Goal: Download file/media

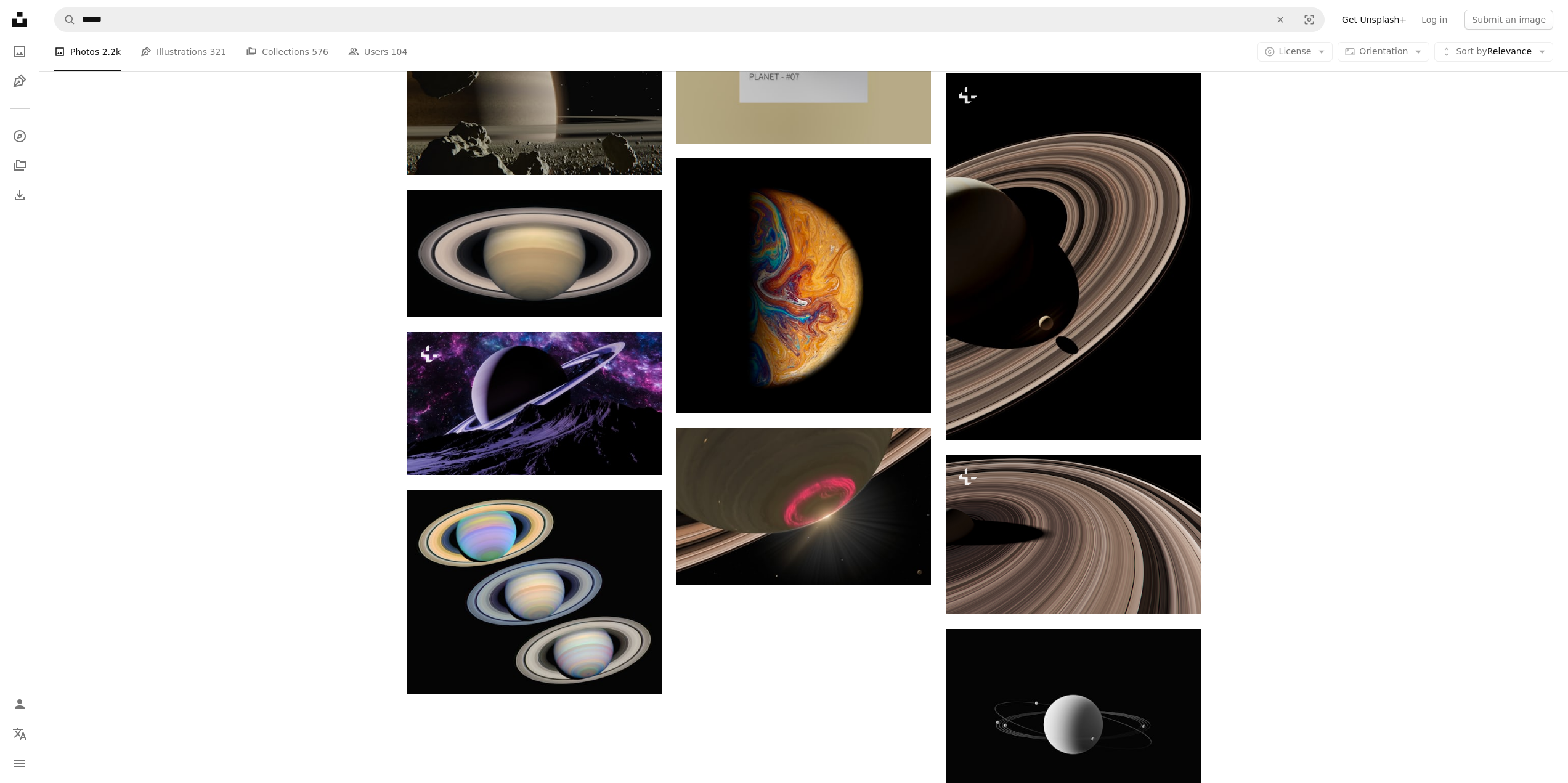
scroll to position [1018, 0]
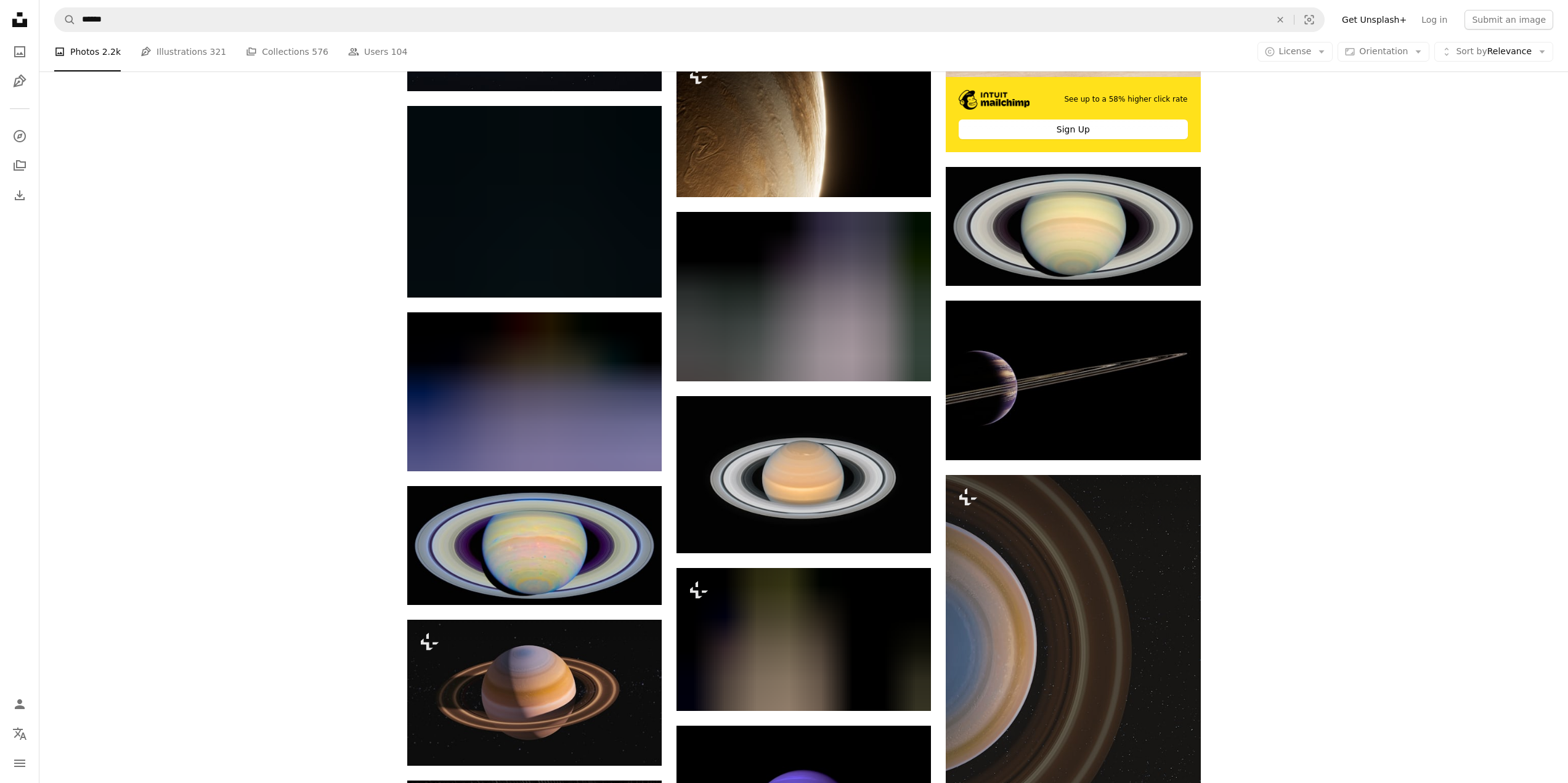
scroll to position [4376, 0]
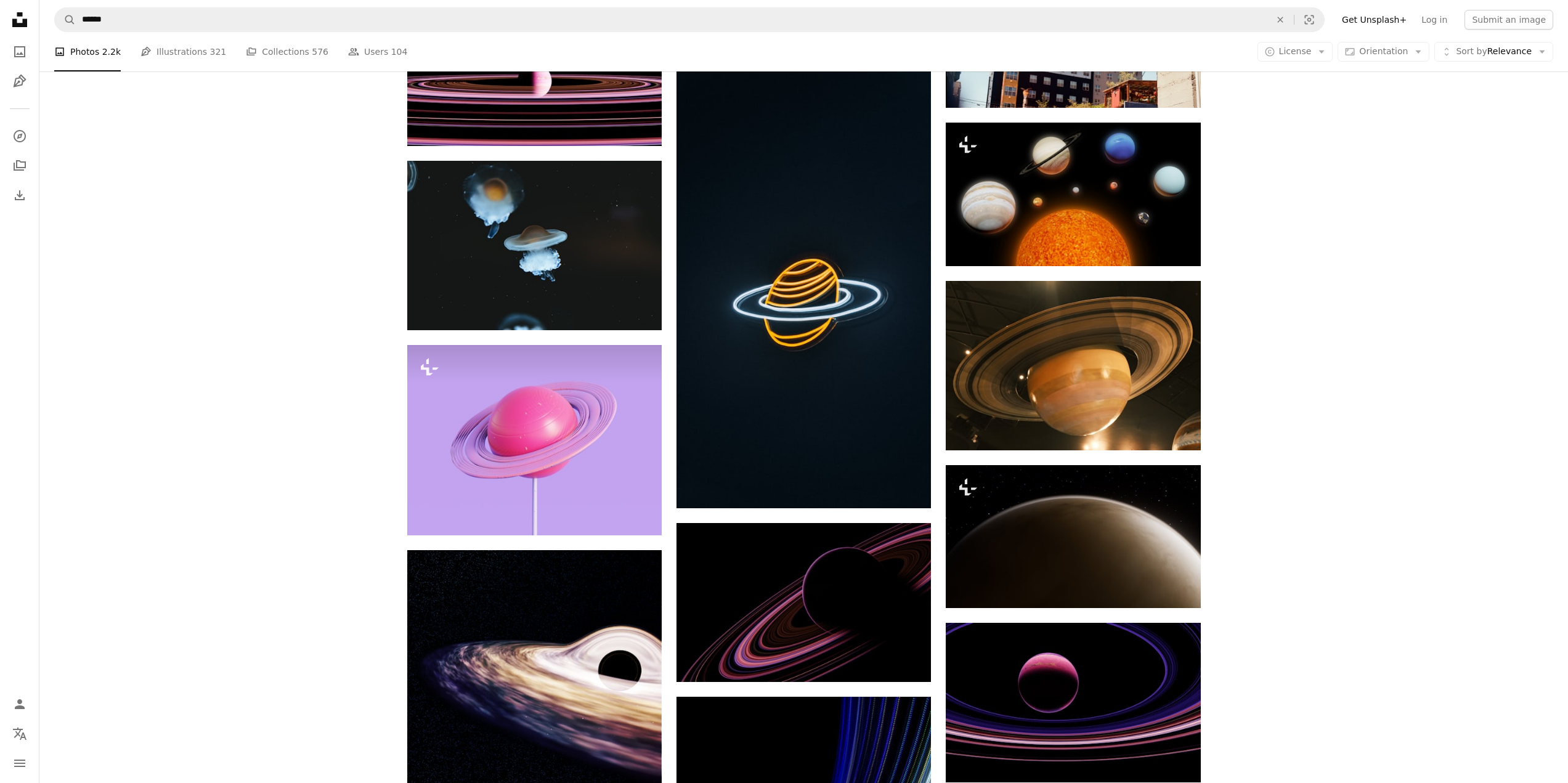
scroll to position [12108, 0]
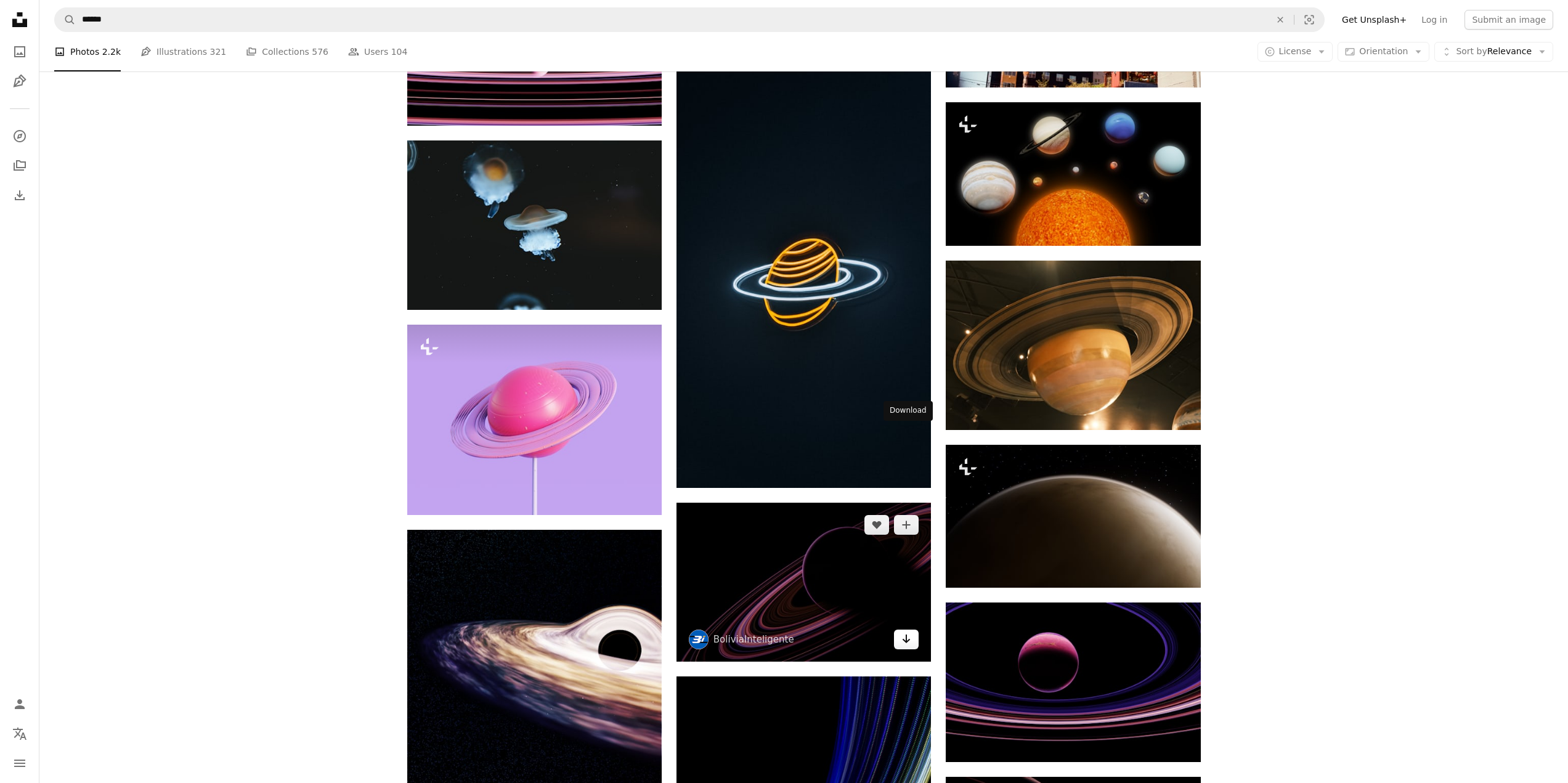
click at [909, 632] on icon "Arrow pointing down" at bounding box center [907, 639] width 10 height 15
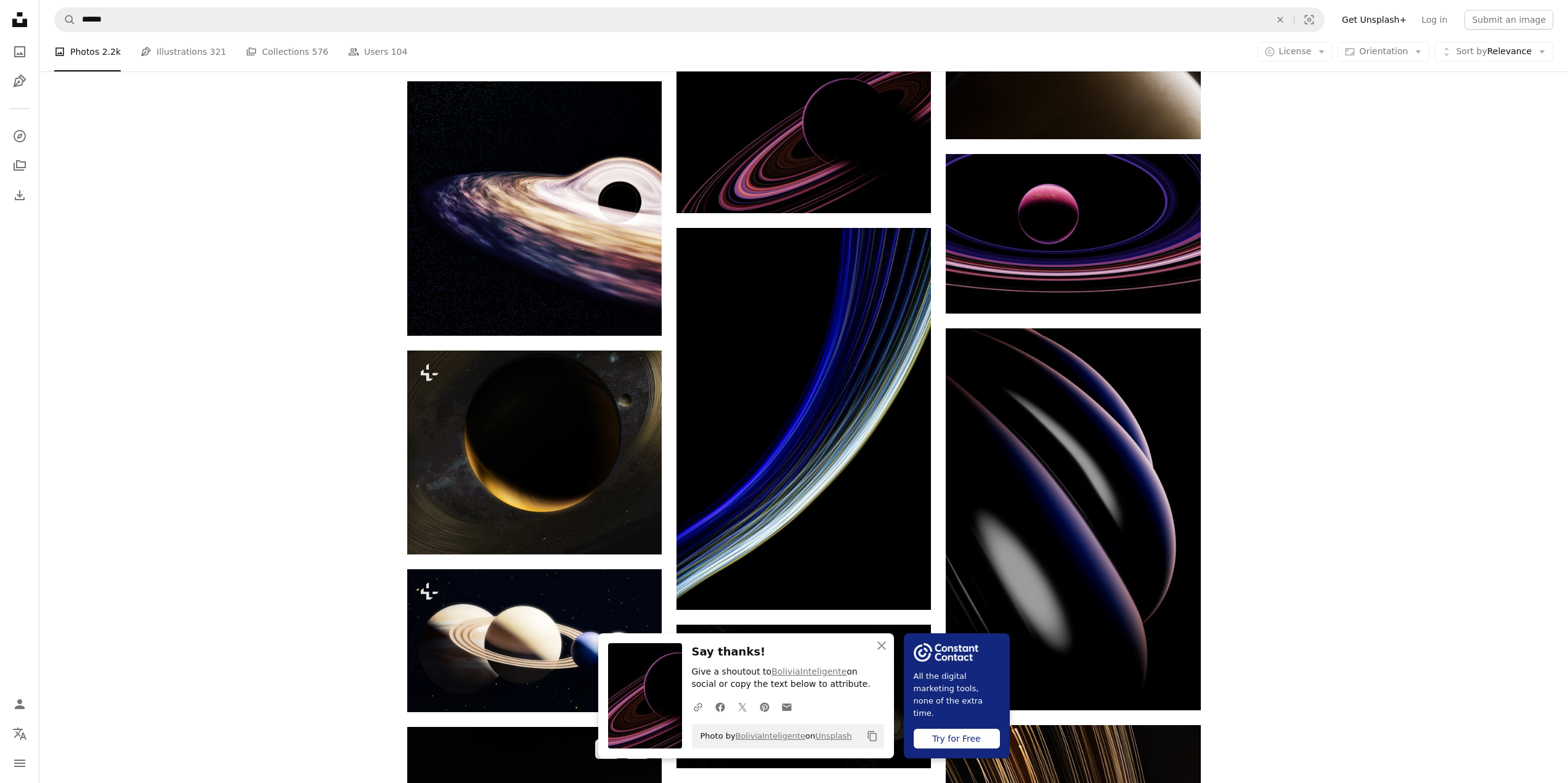
scroll to position [12910, 0]
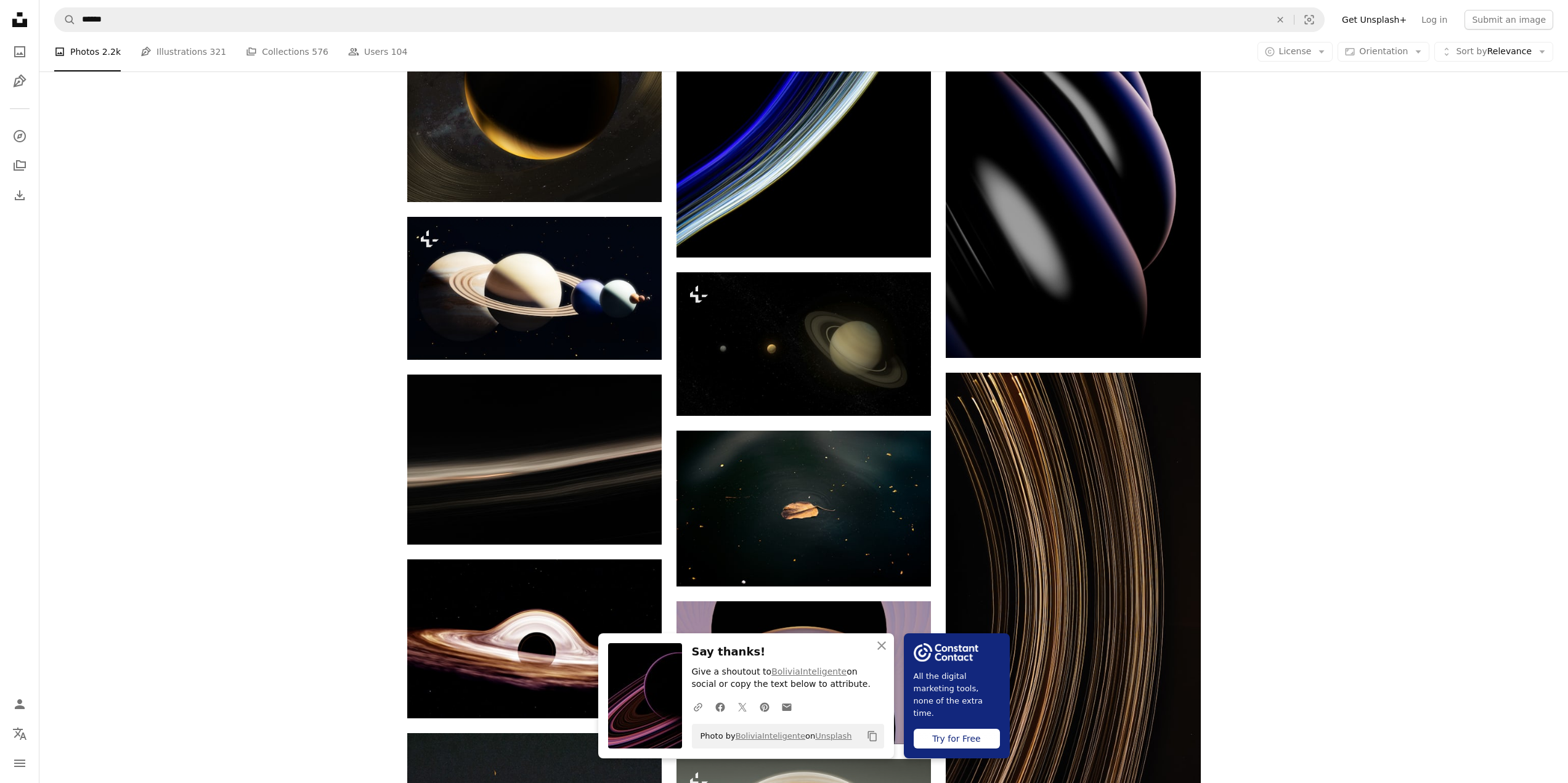
drag, startPoint x: 352, startPoint y: 429, endPoint x: 345, endPoint y: 416, distance: 14.8
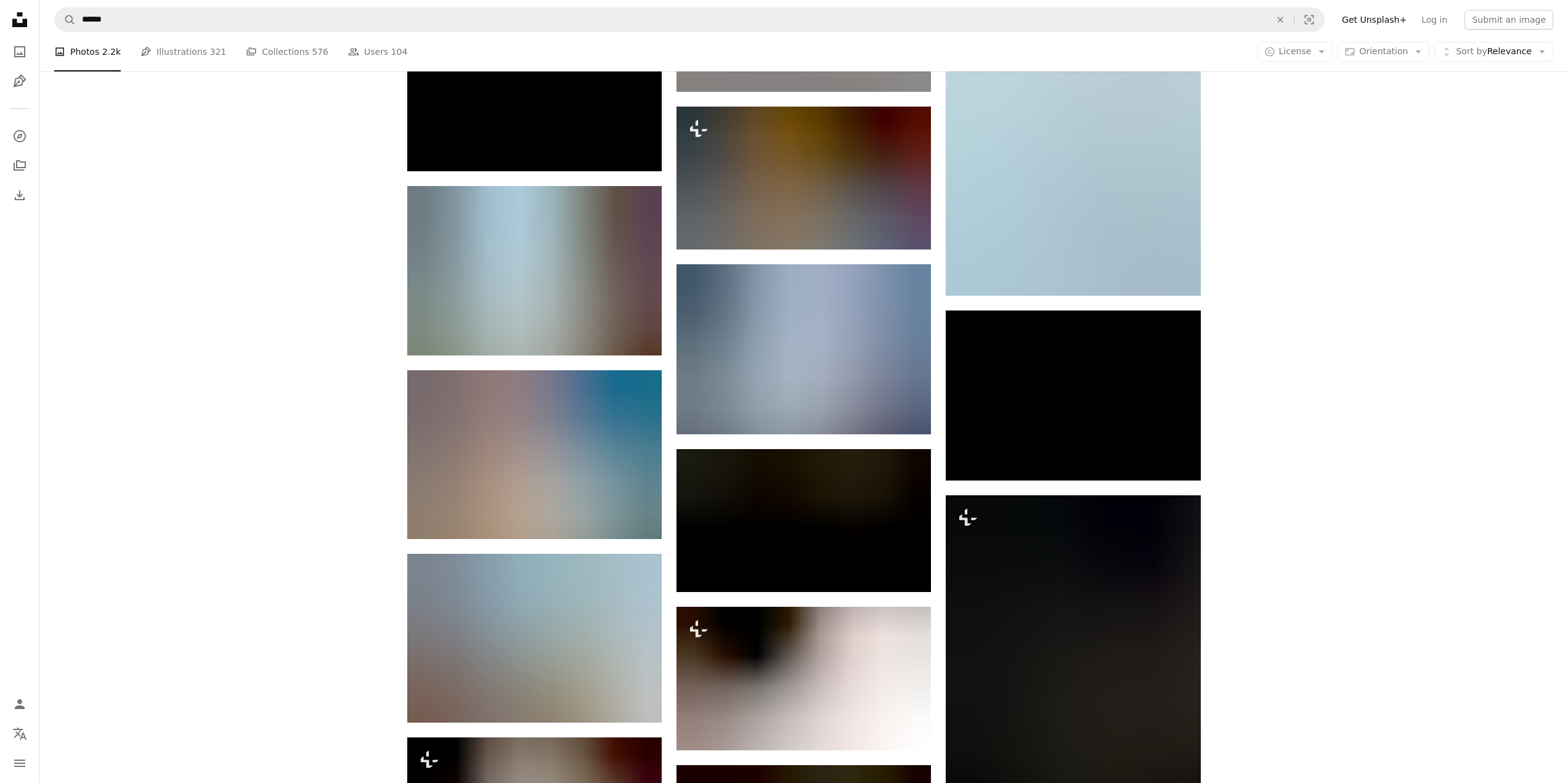
drag, startPoint x: 333, startPoint y: 383, endPoint x: 319, endPoint y: 192, distance: 191.5
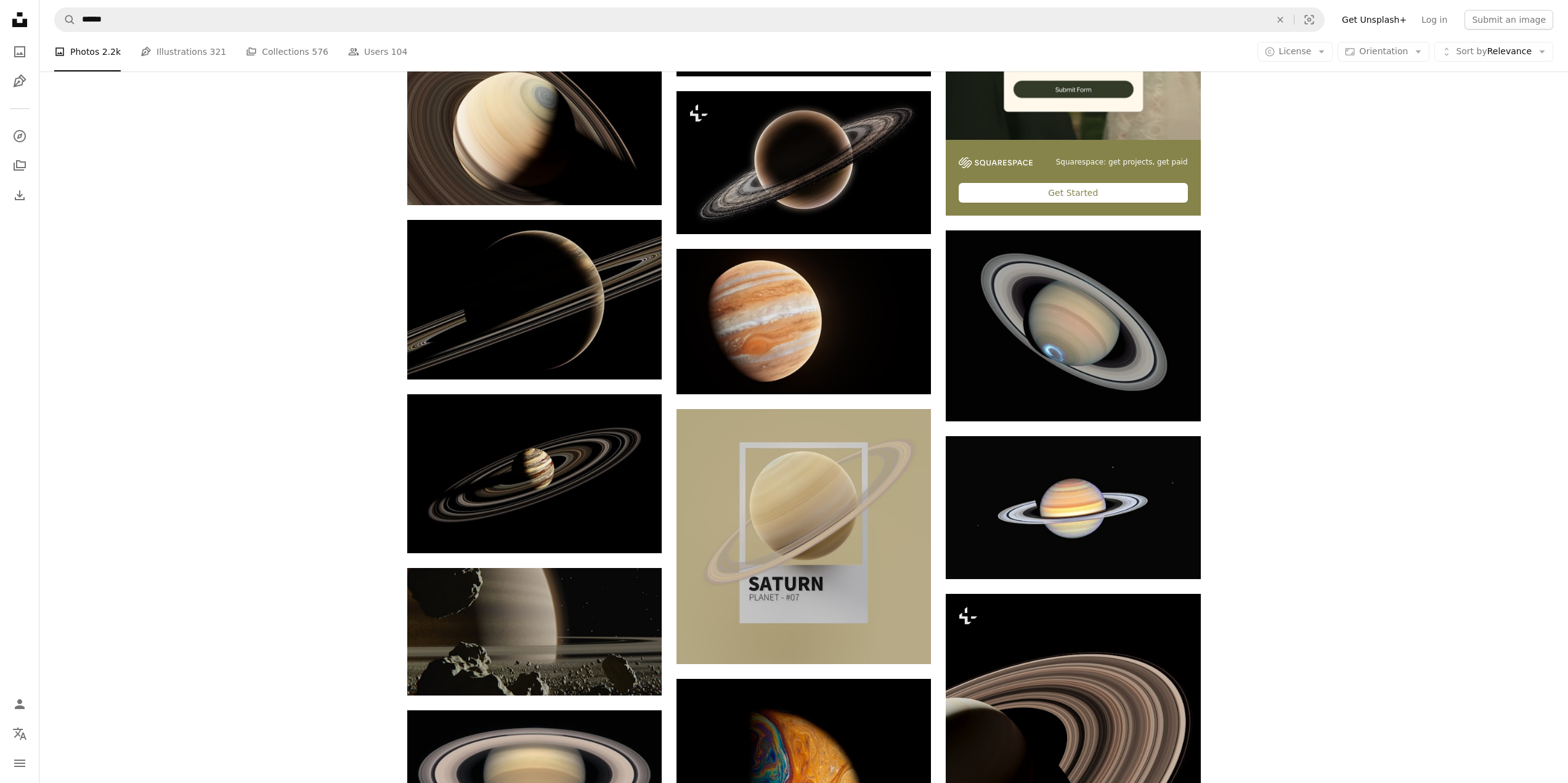
scroll to position [0, 0]
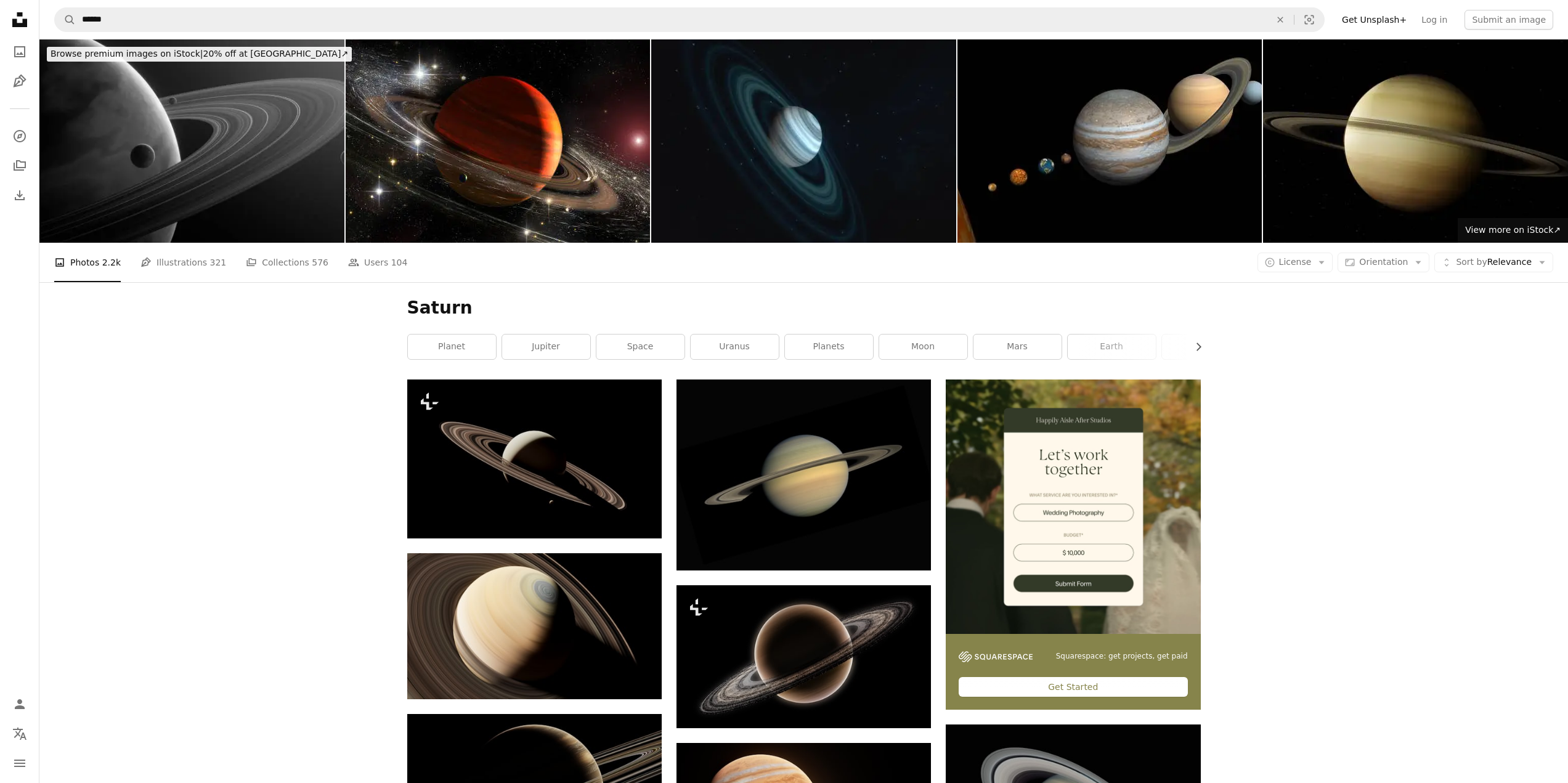
drag, startPoint x: 315, startPoint y: 357, endPoint x: 311, endPoint y: 161, distance: 196.0
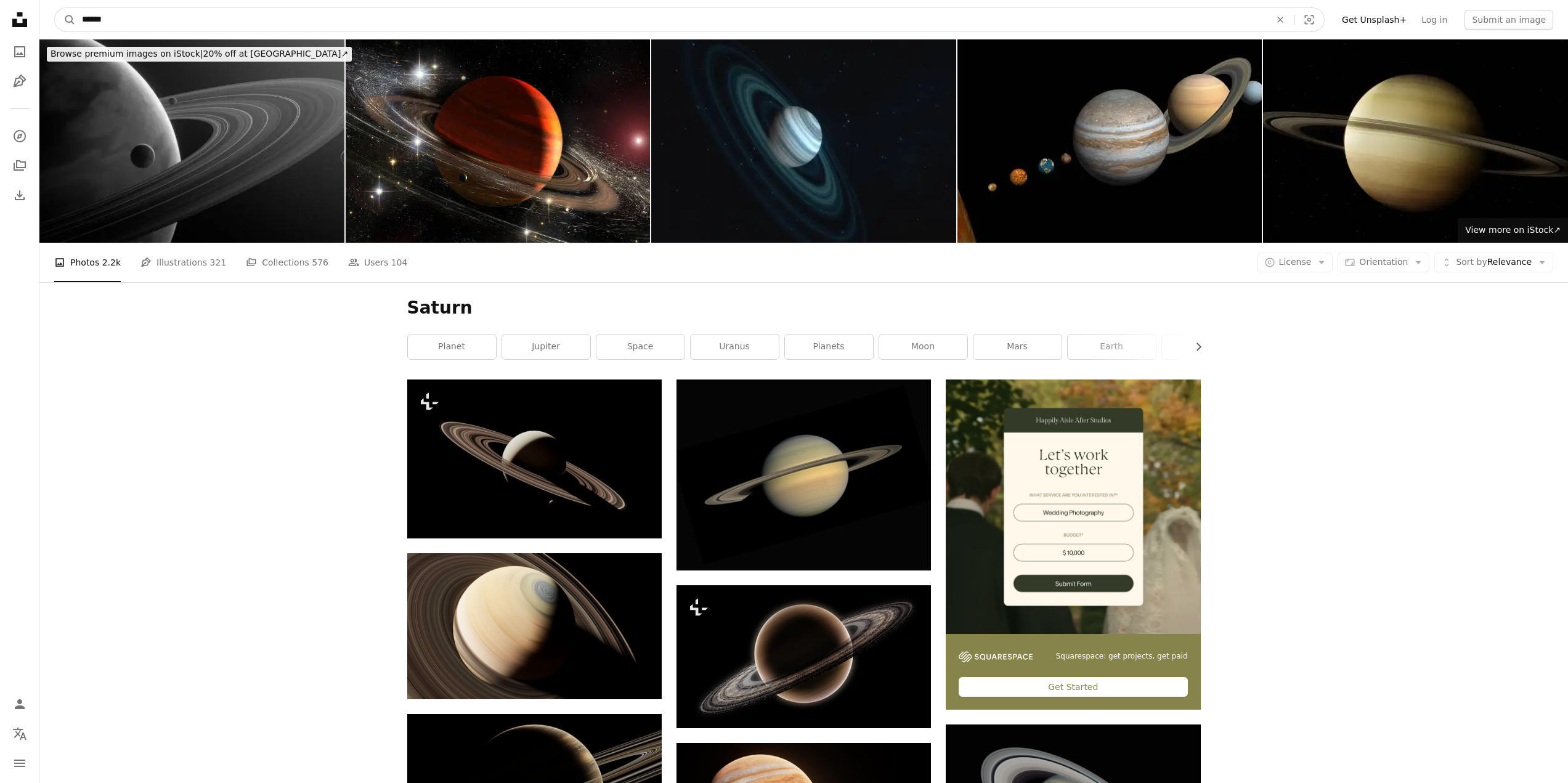
click at [137, 16] on input "******" at bounding box center [671, 19] width 1191 height 23
drag, startPoint x: 116, startPoint y: 16, endPoint x: 0, endPoint y: 29, distance: 116.7
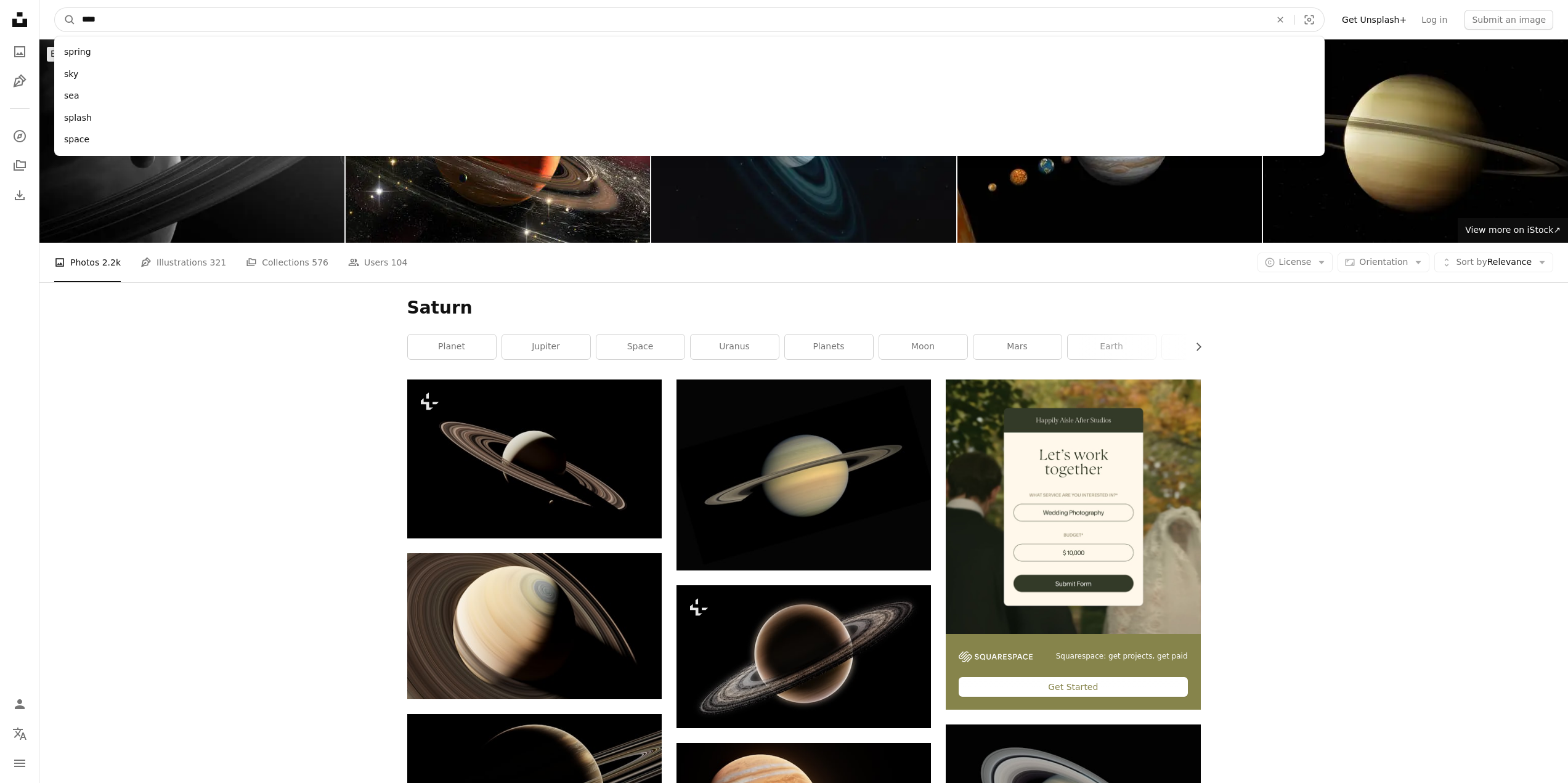
type input "*****"
click button "A magnifying glass" at bounding box center [65, 19] width 21 height 23
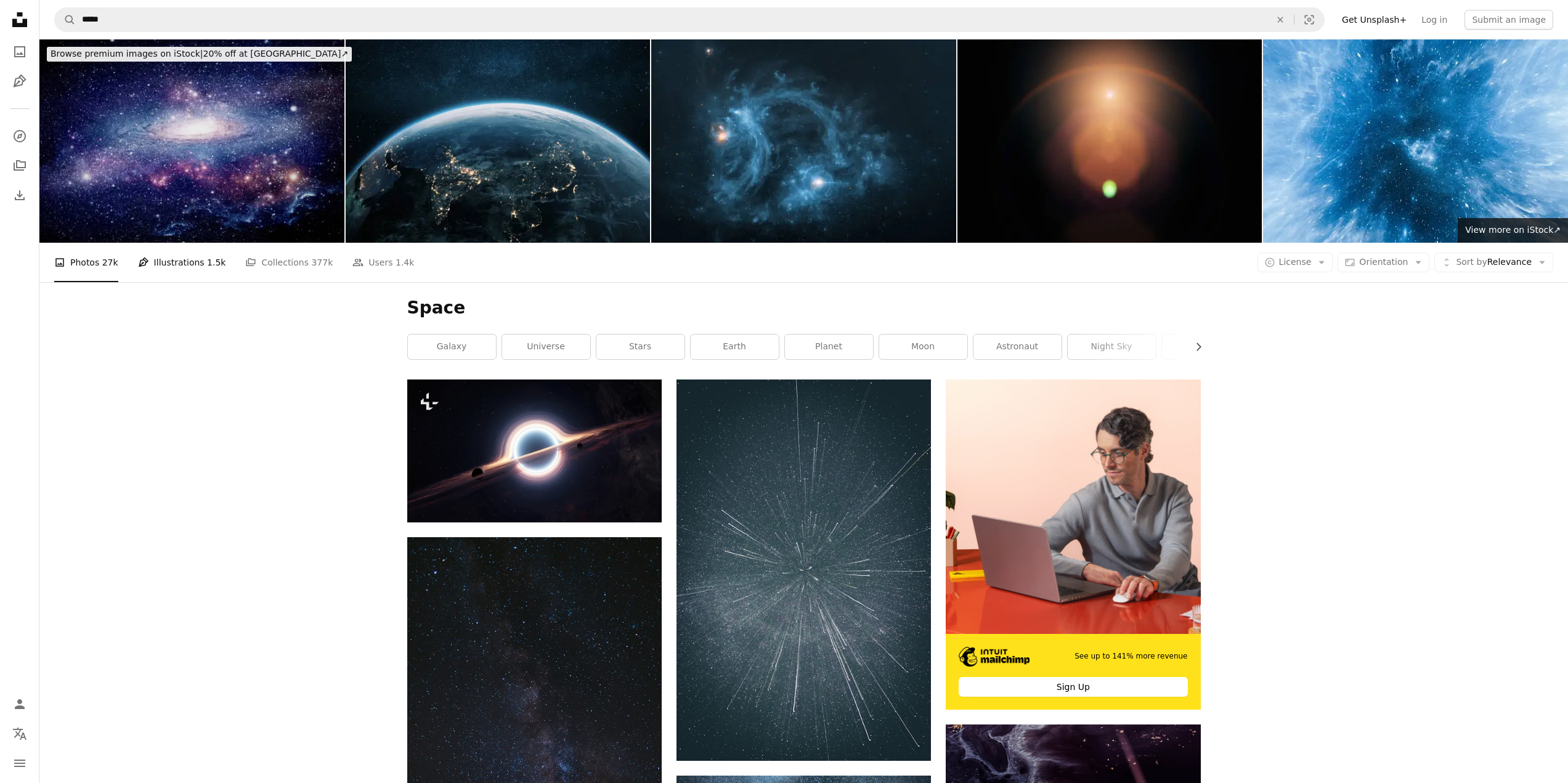
click at [177, 242] on link "Pen Tool Illustrations 1.5k" at bounding box center [182, 262] width 88 height 39
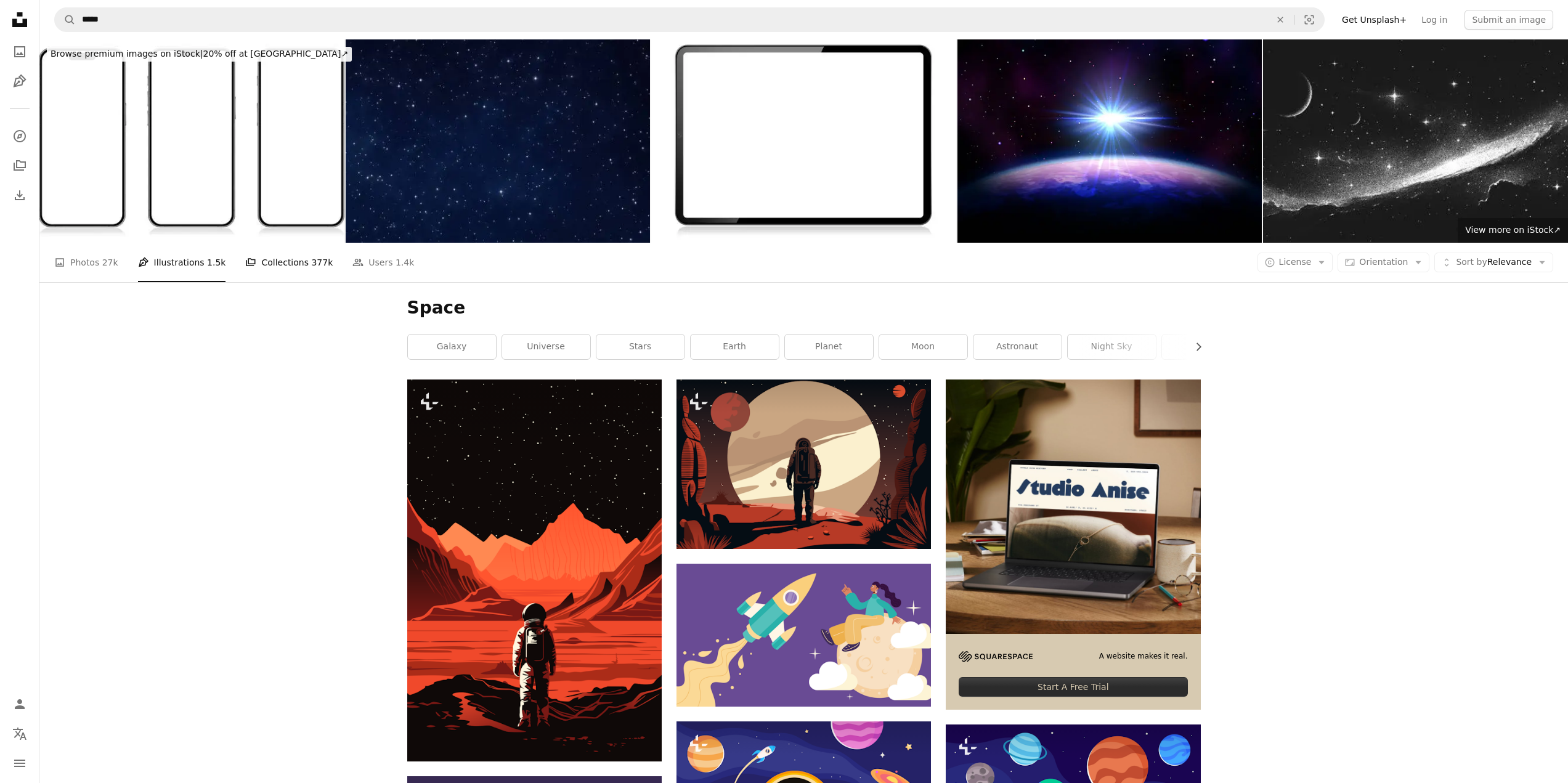
click at [249, 242] on link "A stack of folders Collections 377k" at bounding box center [289, 262] width 88 height 39
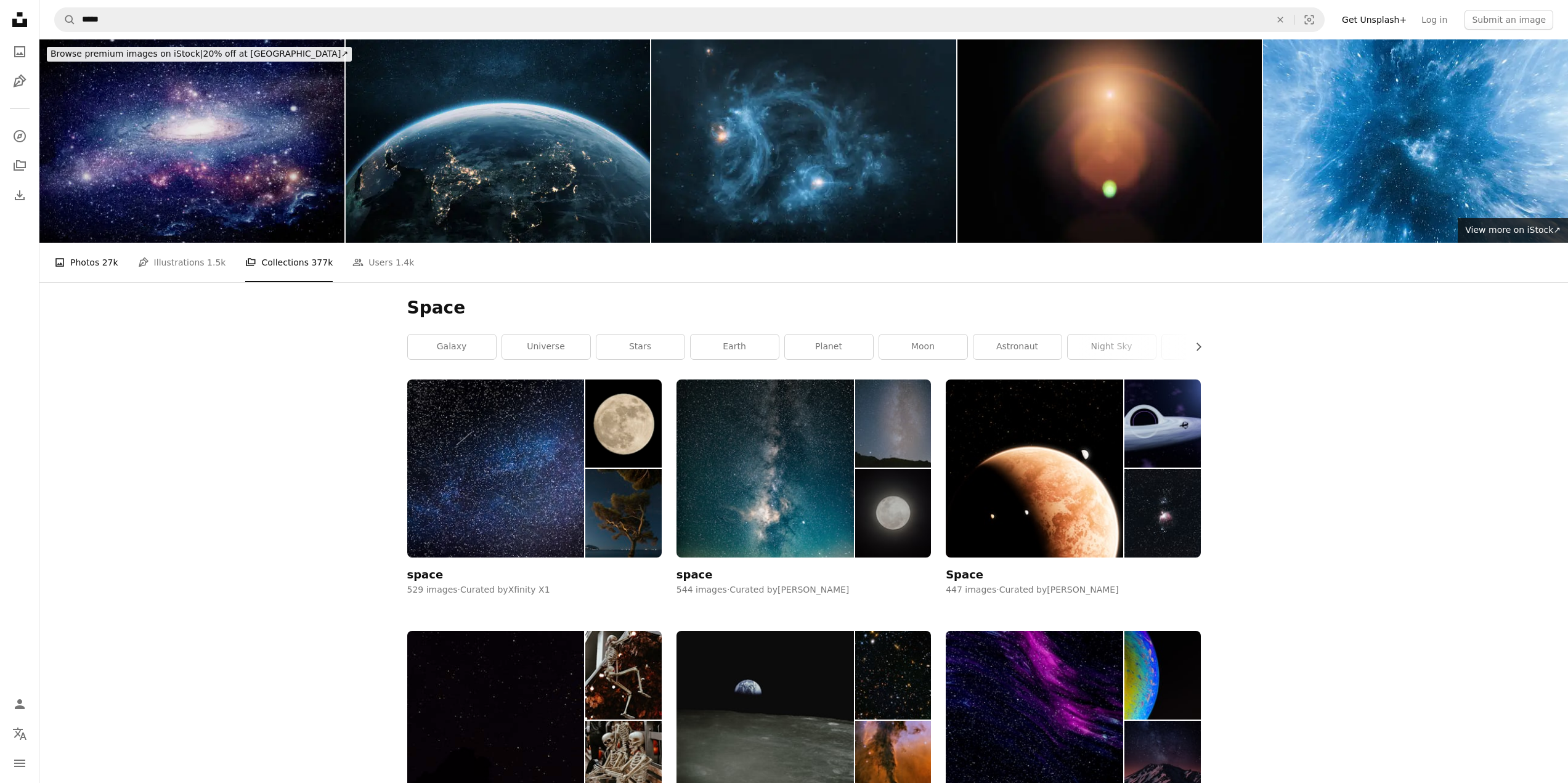
click at [82, 242] on link "A photo Photos 27k" at bounding box center [87, 262] width 64 height 39
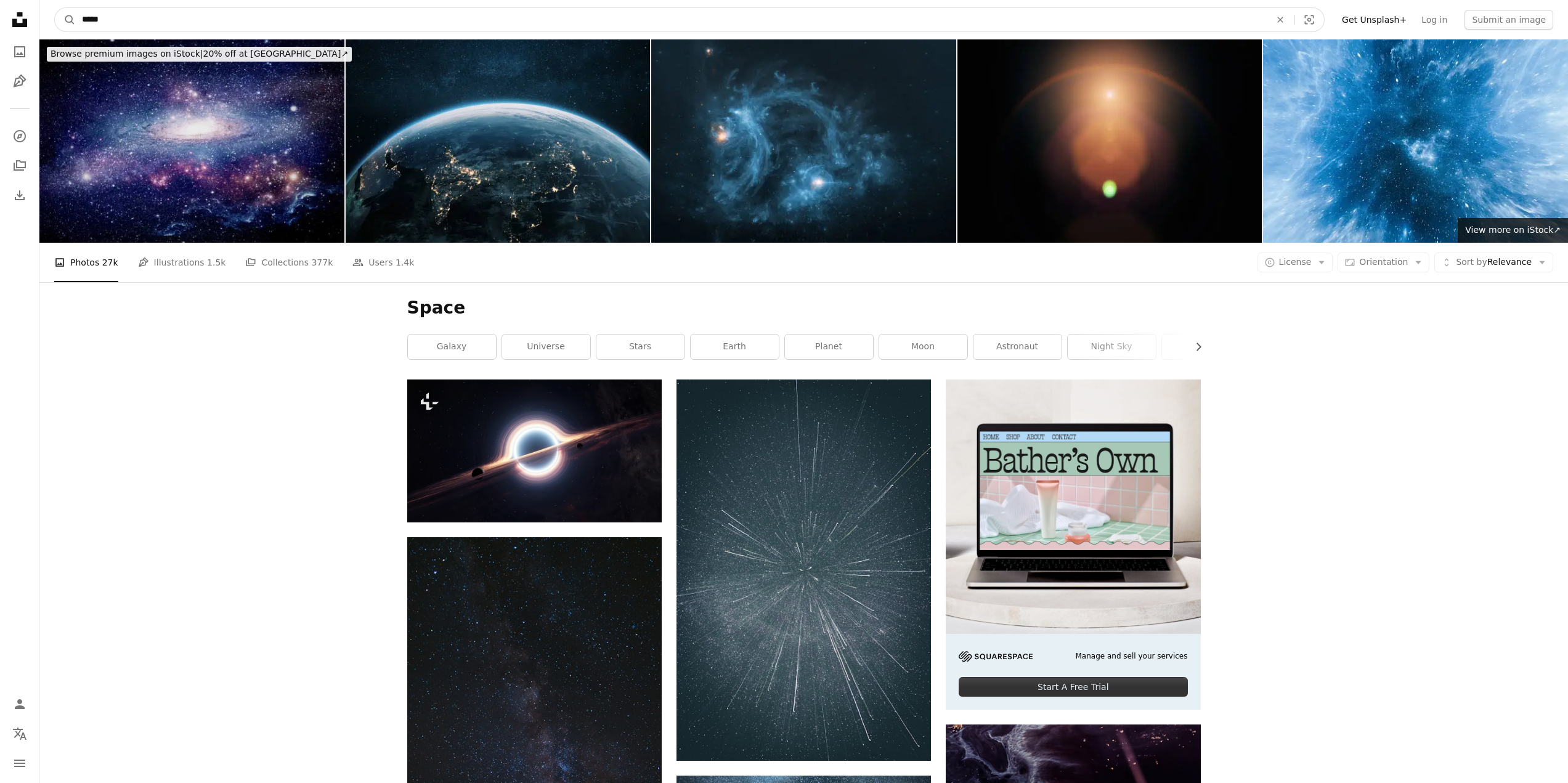
drag, startPoint x: 131, startPoint y: 21, endPoint x: 0, endPoint y: 45, distance: 133.2
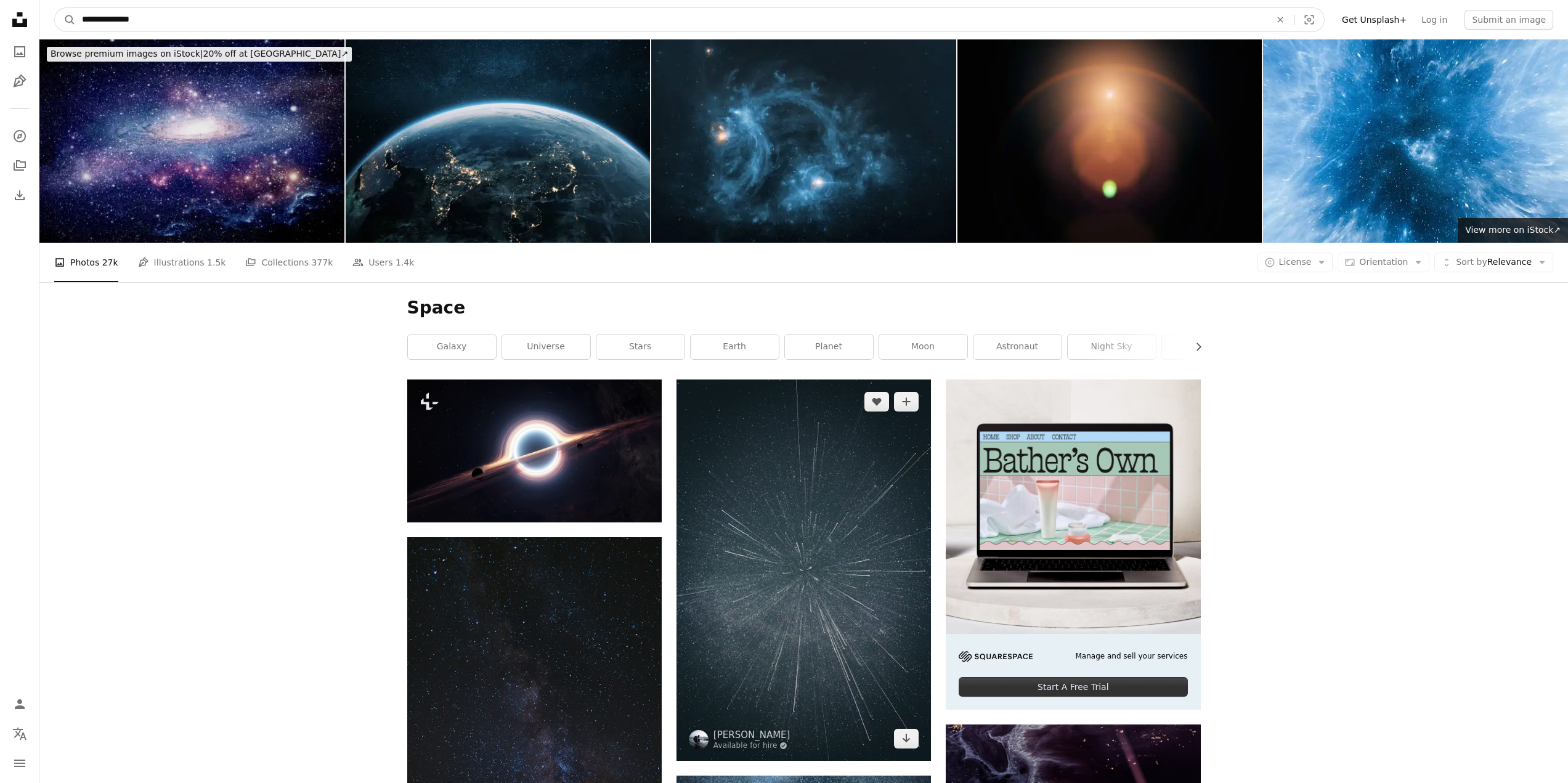
type input "**********"
click button "A magnifying glass" at bounding box center [65, 19] width 21 height 23
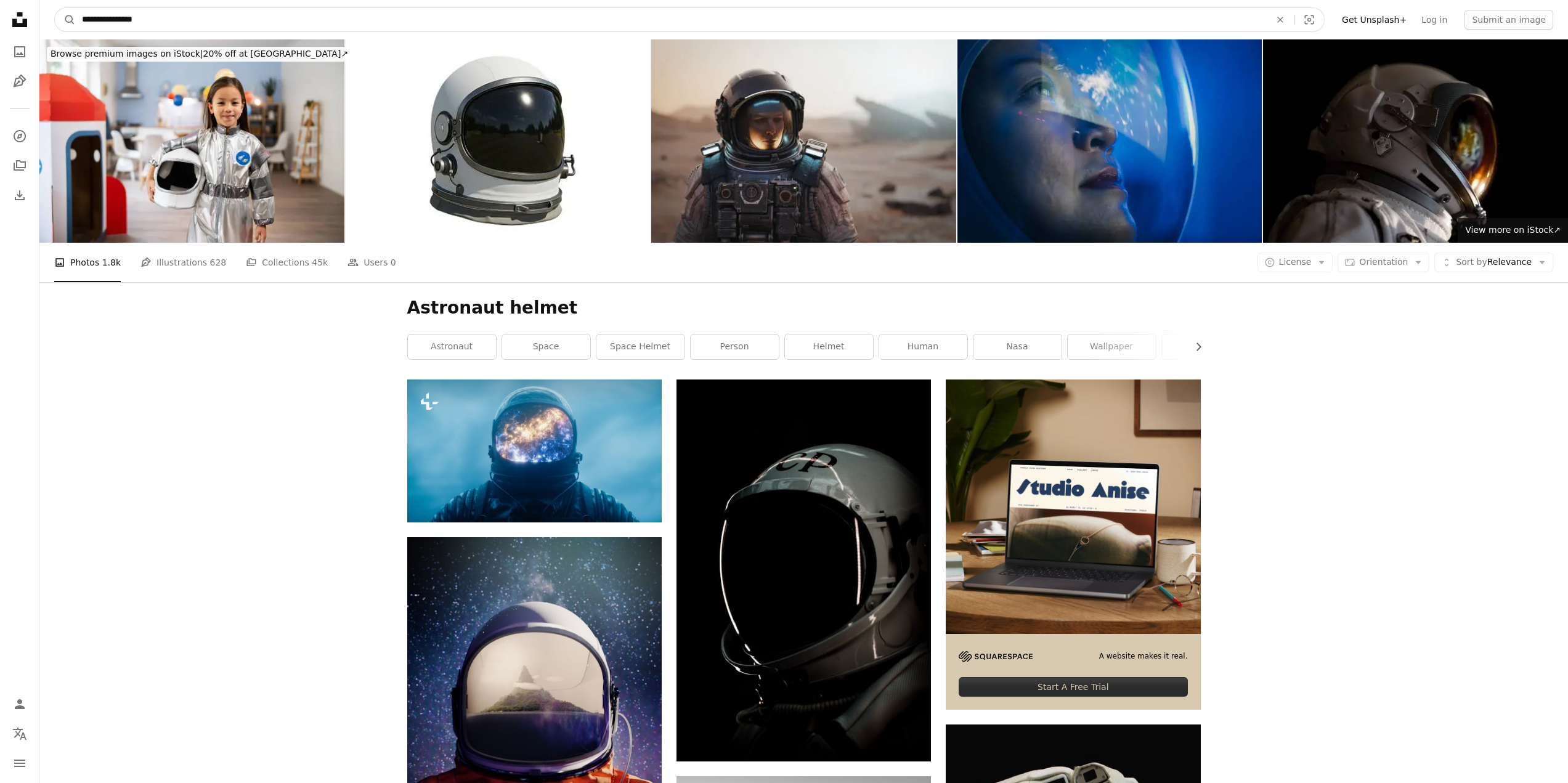
click at [174, 16] on input "**********" at bounding box center [671, 19] width 1191 height 23
type input "**********"
click button "A magnifying glass" at bounding box center [65, 19] width 21 height 23
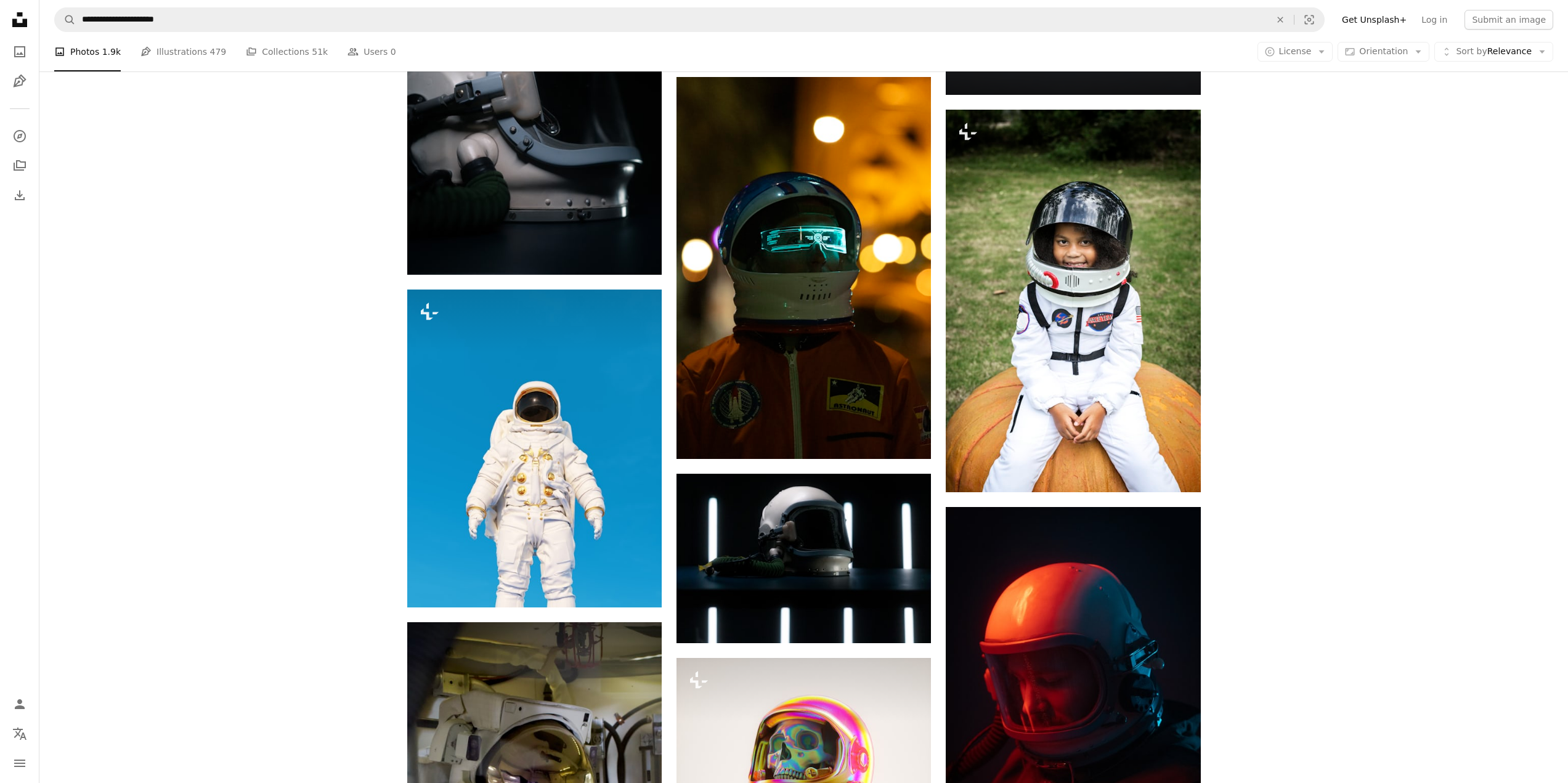
scroll to position [555, 0]
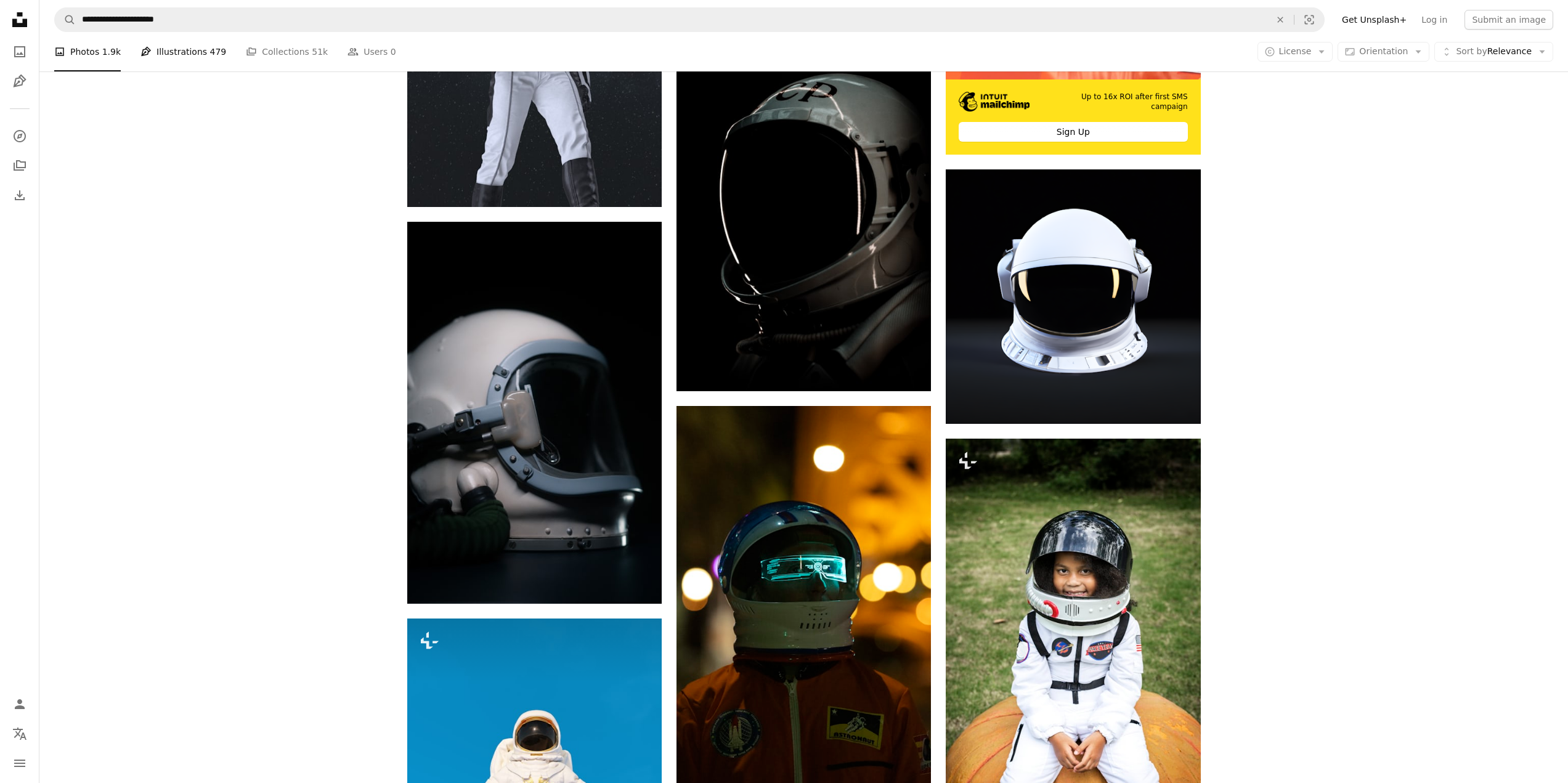
click at [190, 47] on link "Pen Tool Illustrations 479" at bounding box center [183, 52] width 86 height 39
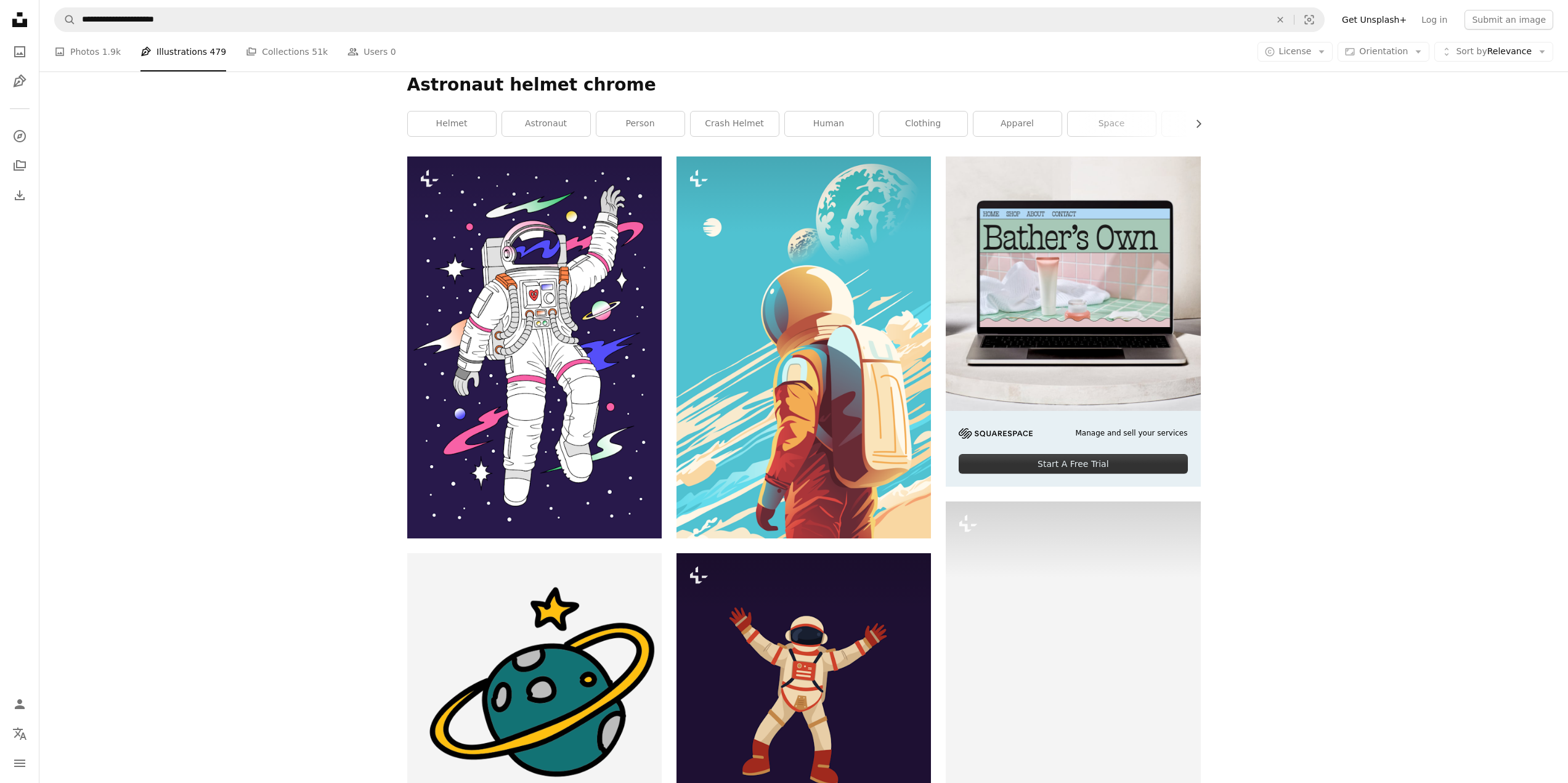
scroll to position [308, 0]
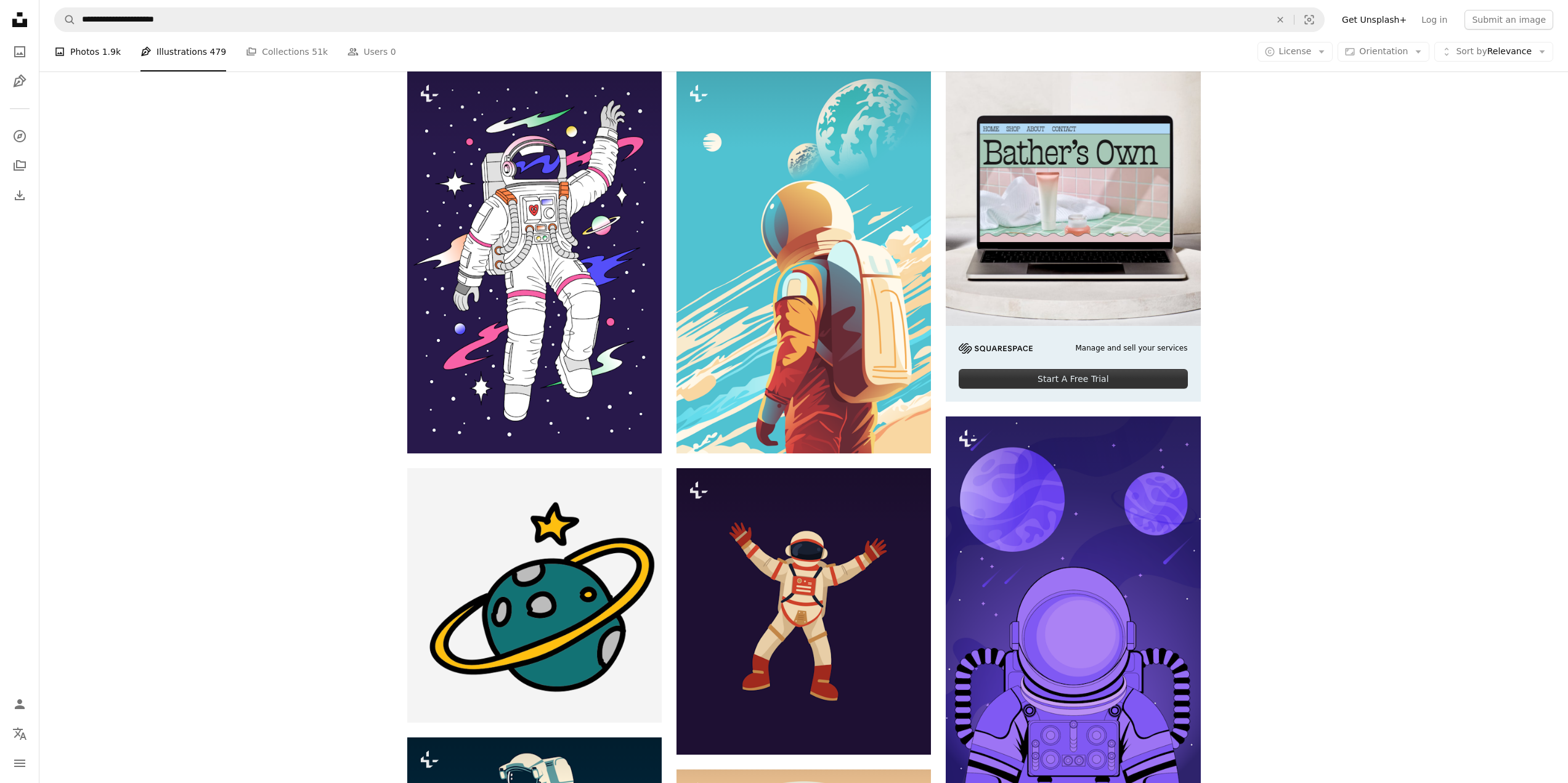
click at [95, 53] on link "A photo Photos 1.9k" at bounding box center [88, 52] width 66 height 39
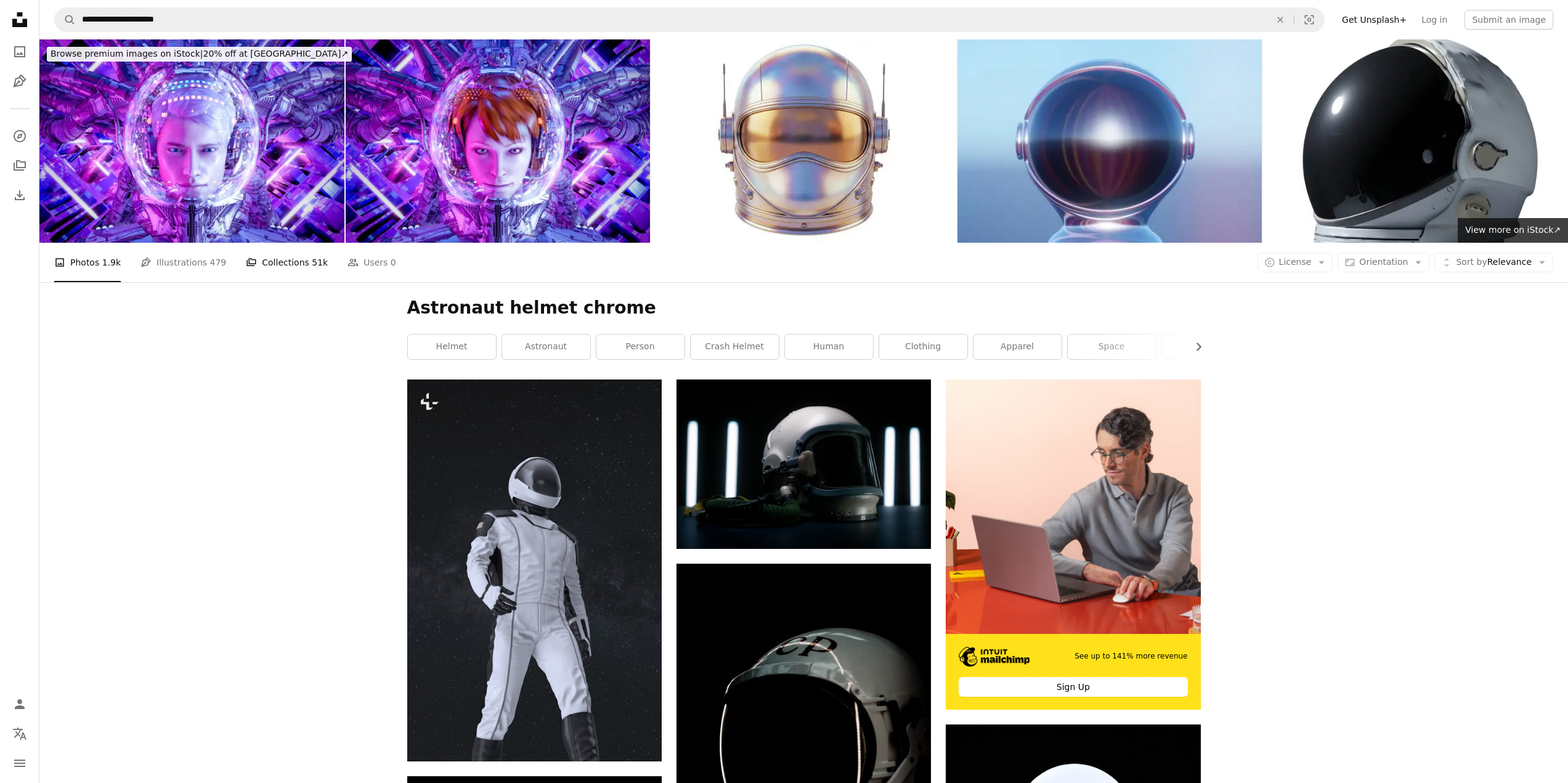
click at [249, 242] on link "A stack of folders Collections 51k" at bounding box center [286, 262] width 82 height 39
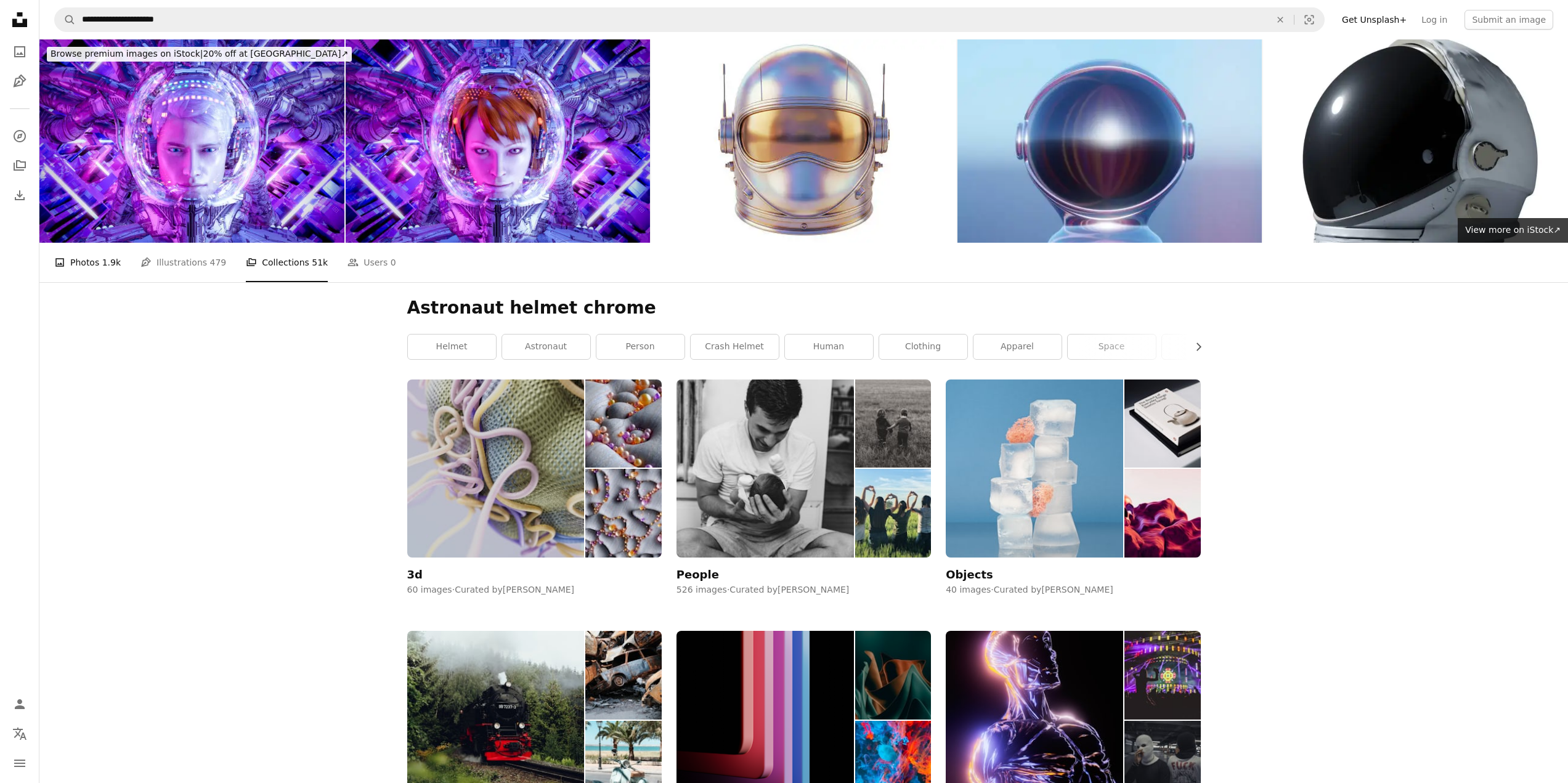
click at [96, 242] on link "A photo Photos 1.9k" at bounding box center [88, 262] width 66 height 39
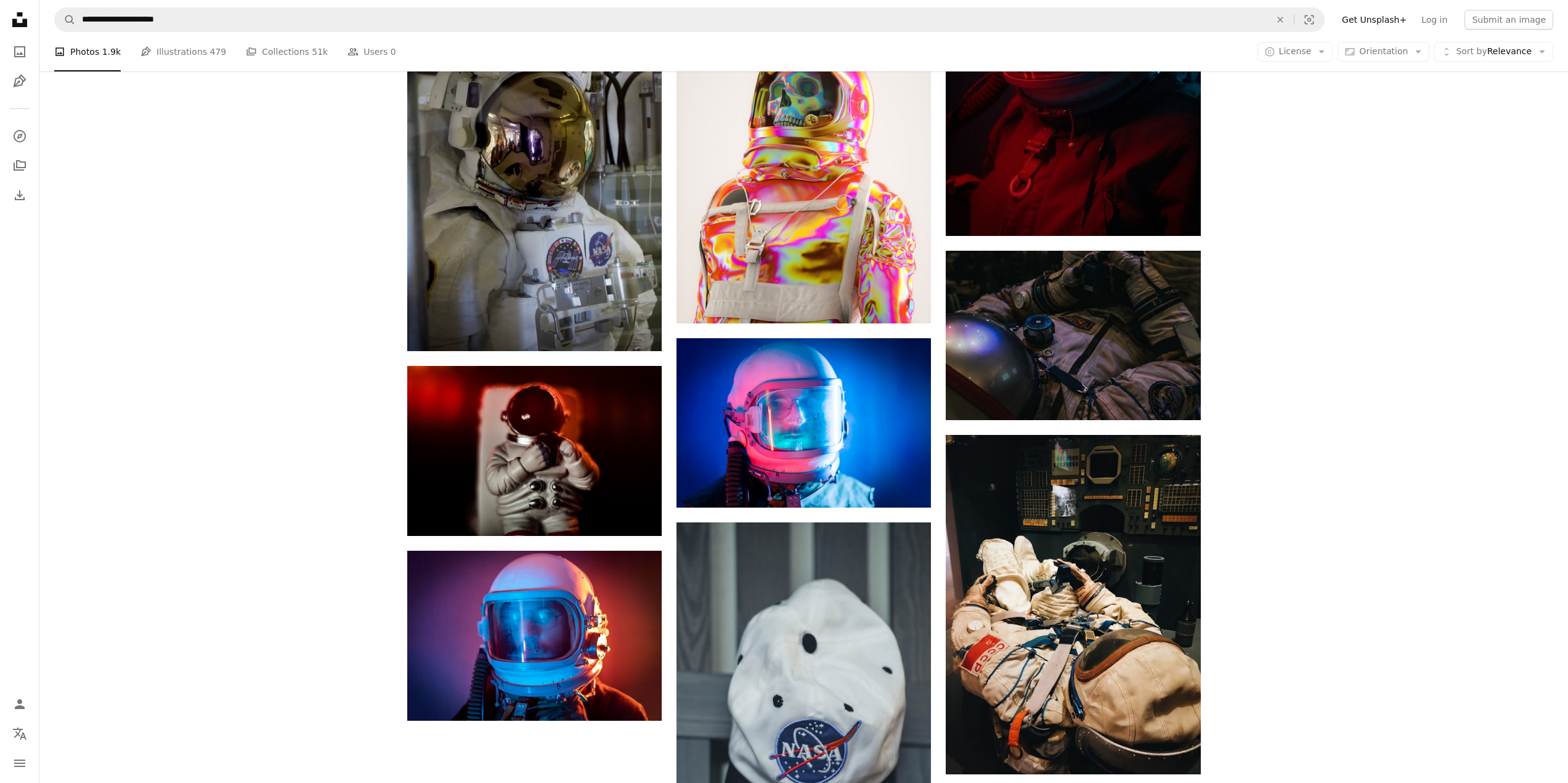
scroll to position [1750, 0]
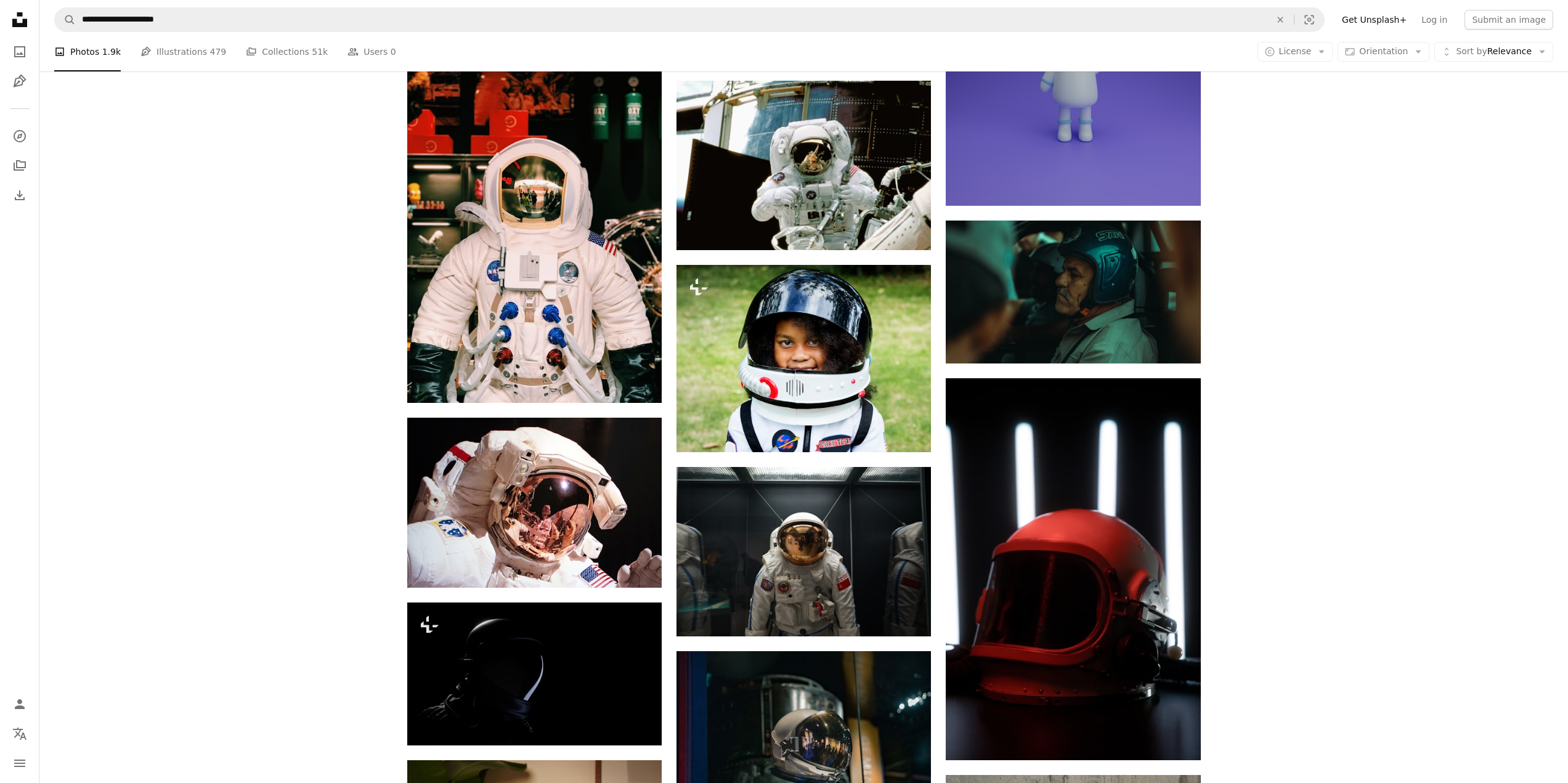
scroll to position [2367, 0]
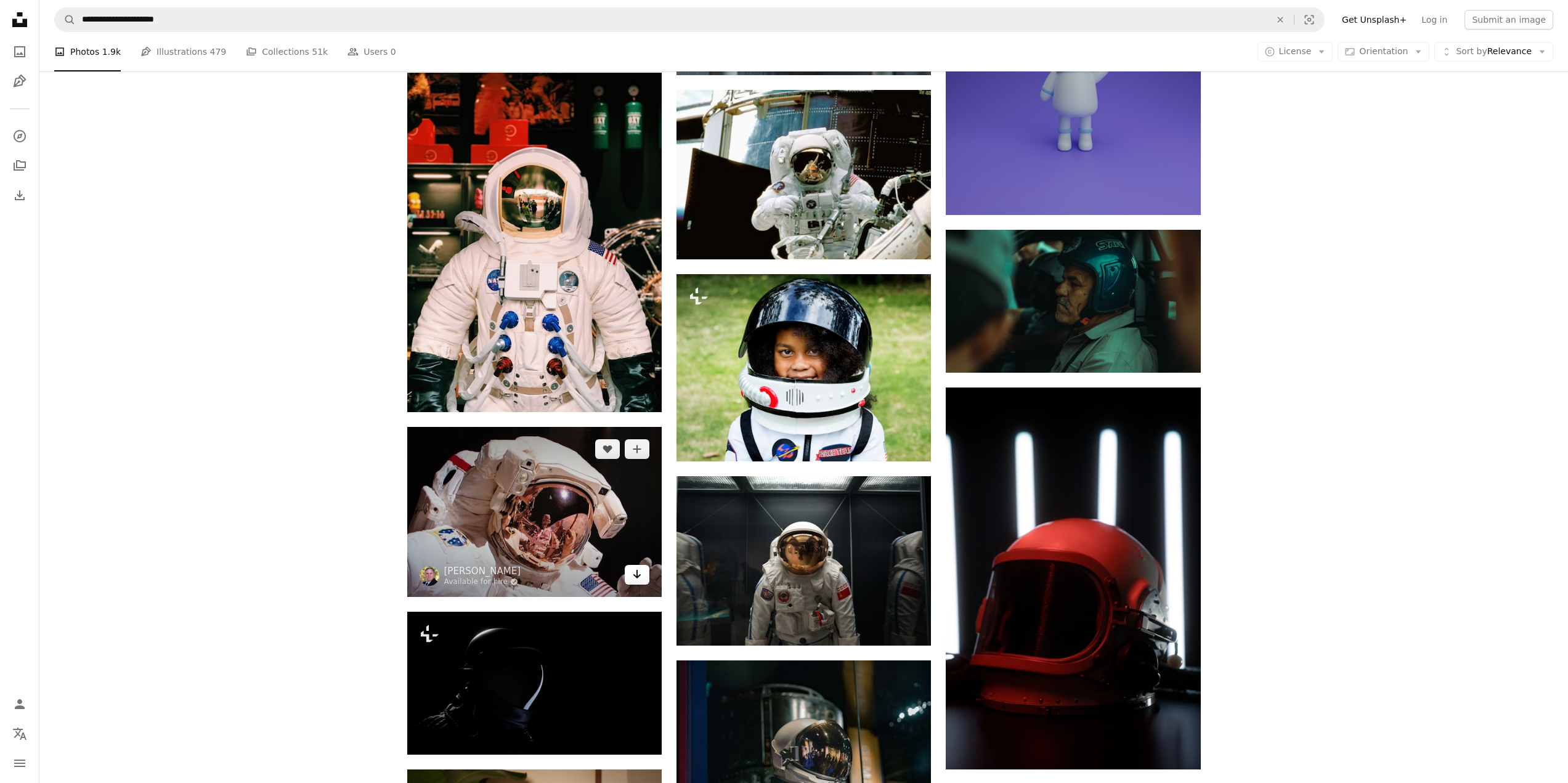
click at [627, 565] on link "Arrow pointing down" at bounding box center [637, 575] width 24 height 19
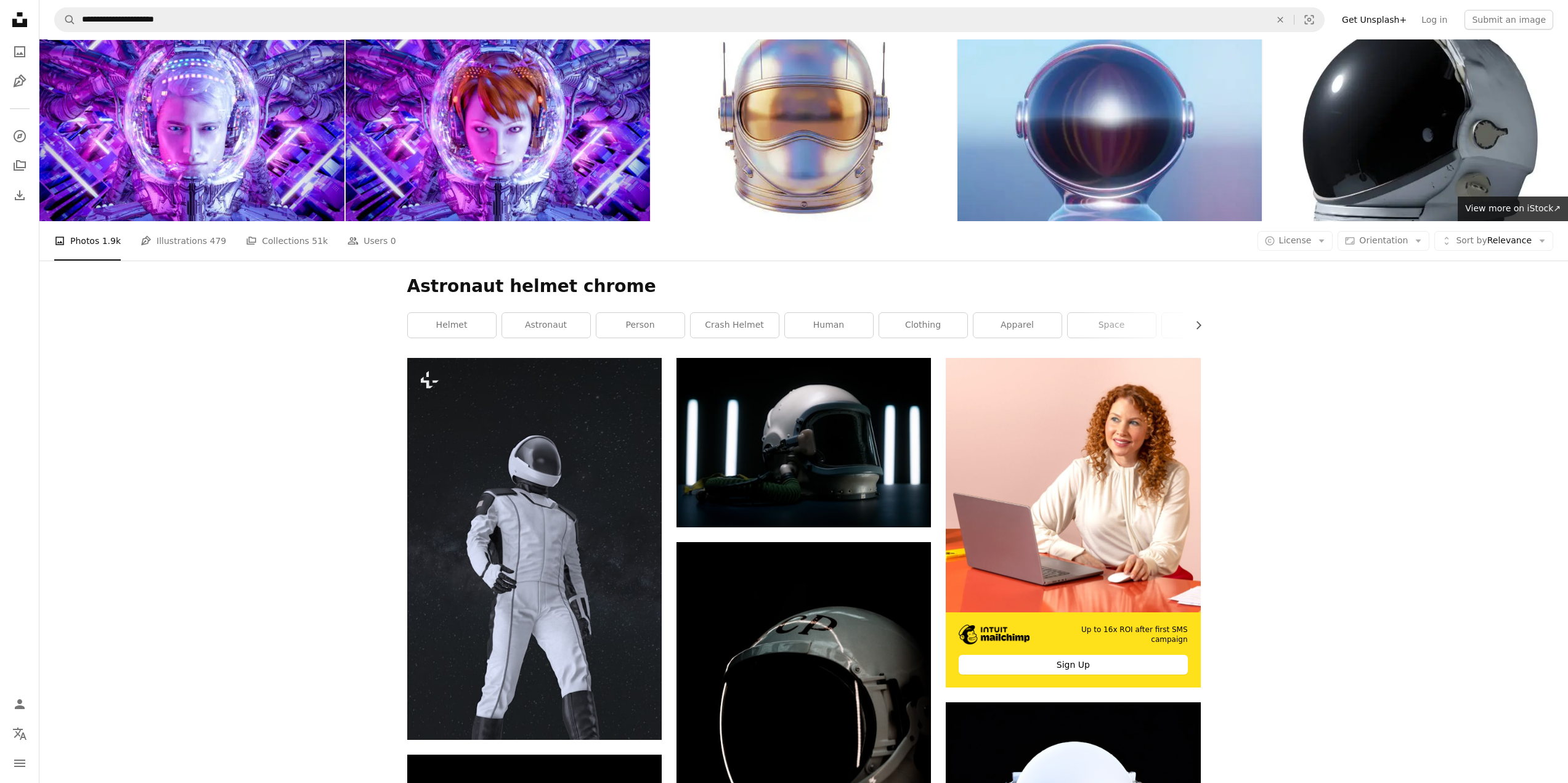
scroll to position [0, 0]
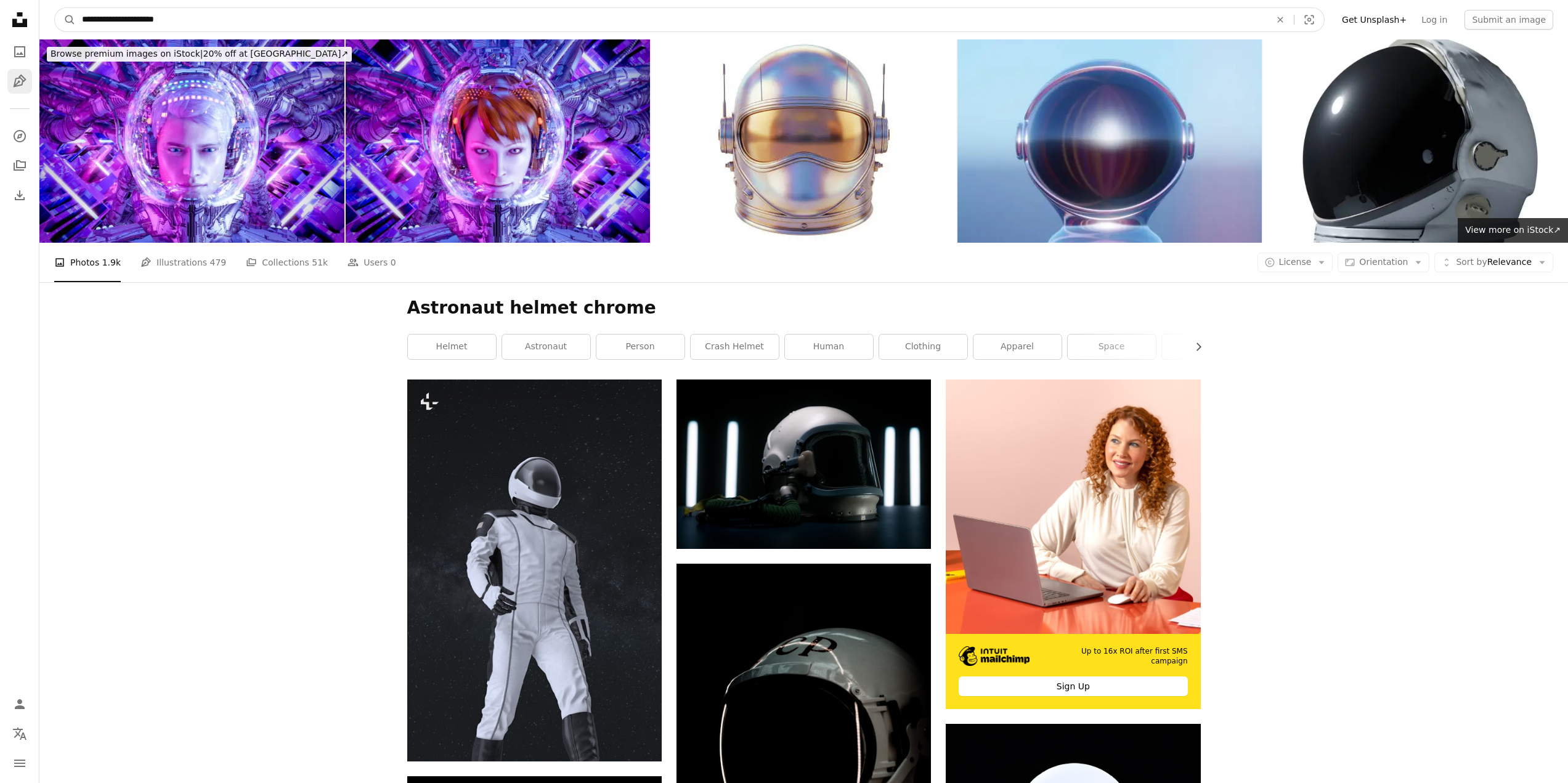
drag, startPoint x: 210, startPoint y: 11, endPoint x: 11, endPoint y: 71, distance: 207.8
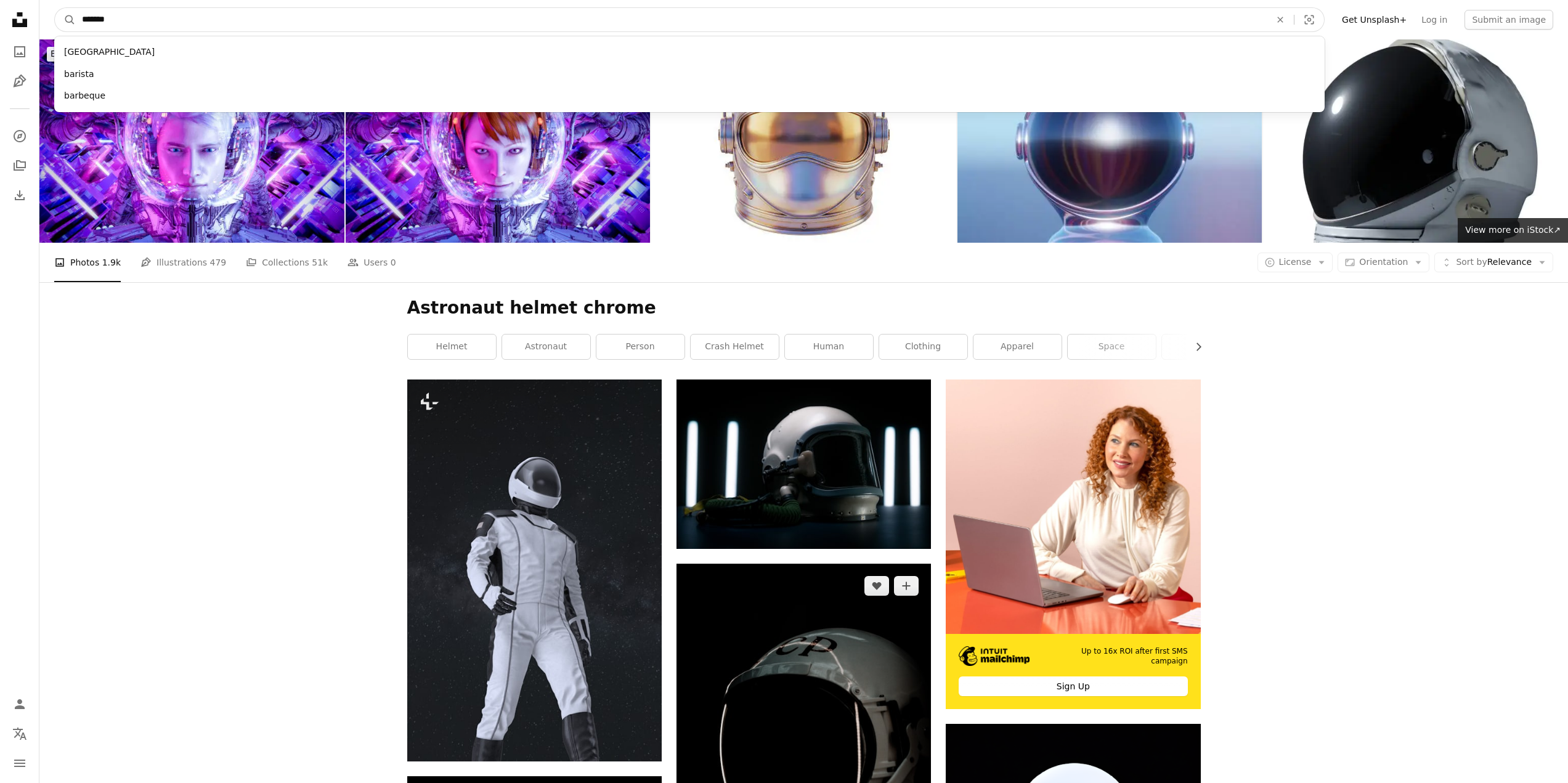
type input "********"
click button "A magnifying glass" at bounding box center [65, 19] width 21 height 23
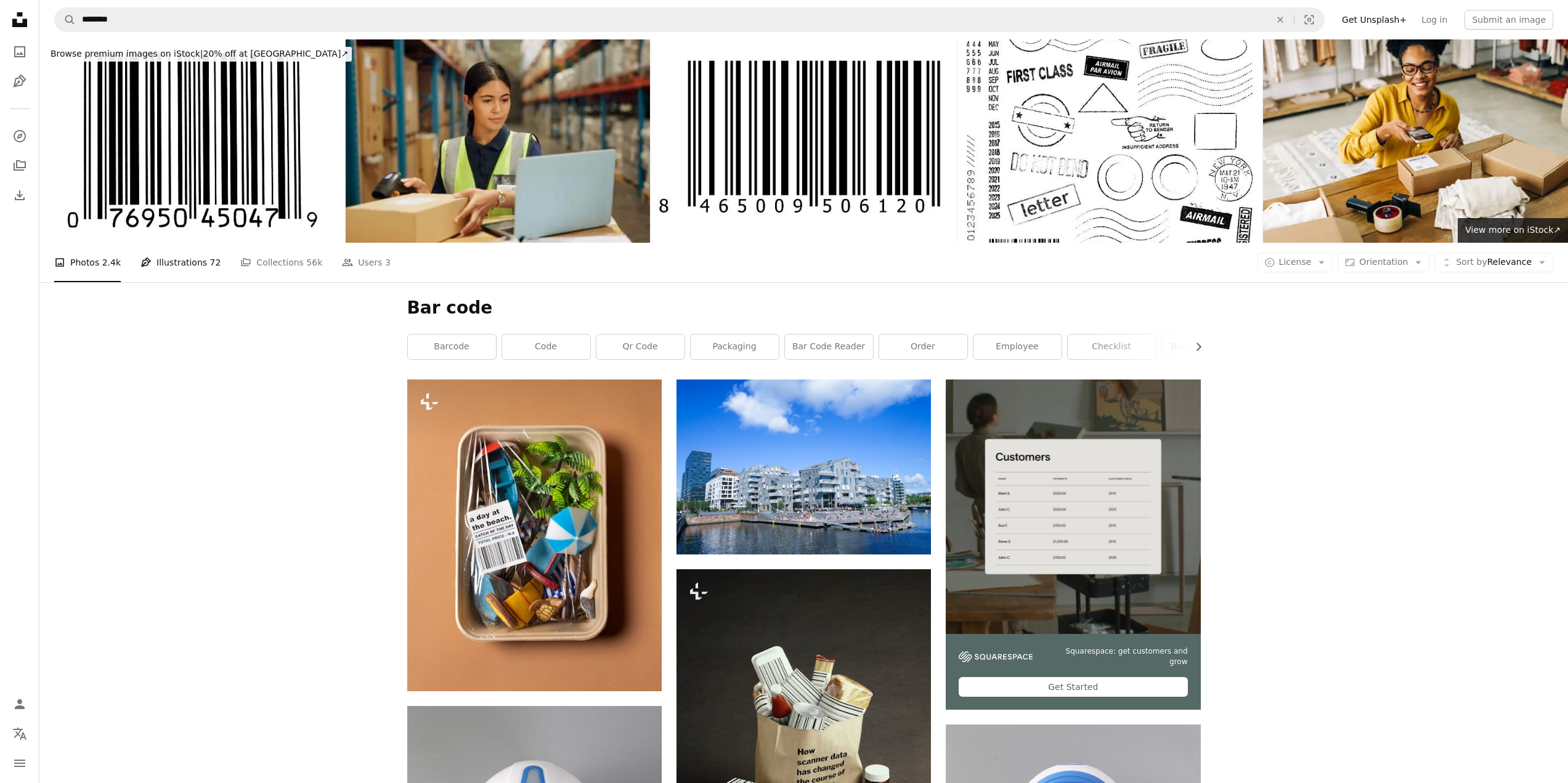
click at [162, 242] on link "Pen Tool Illustrations 72" at bounding box center [180, 262] width 80 height 39
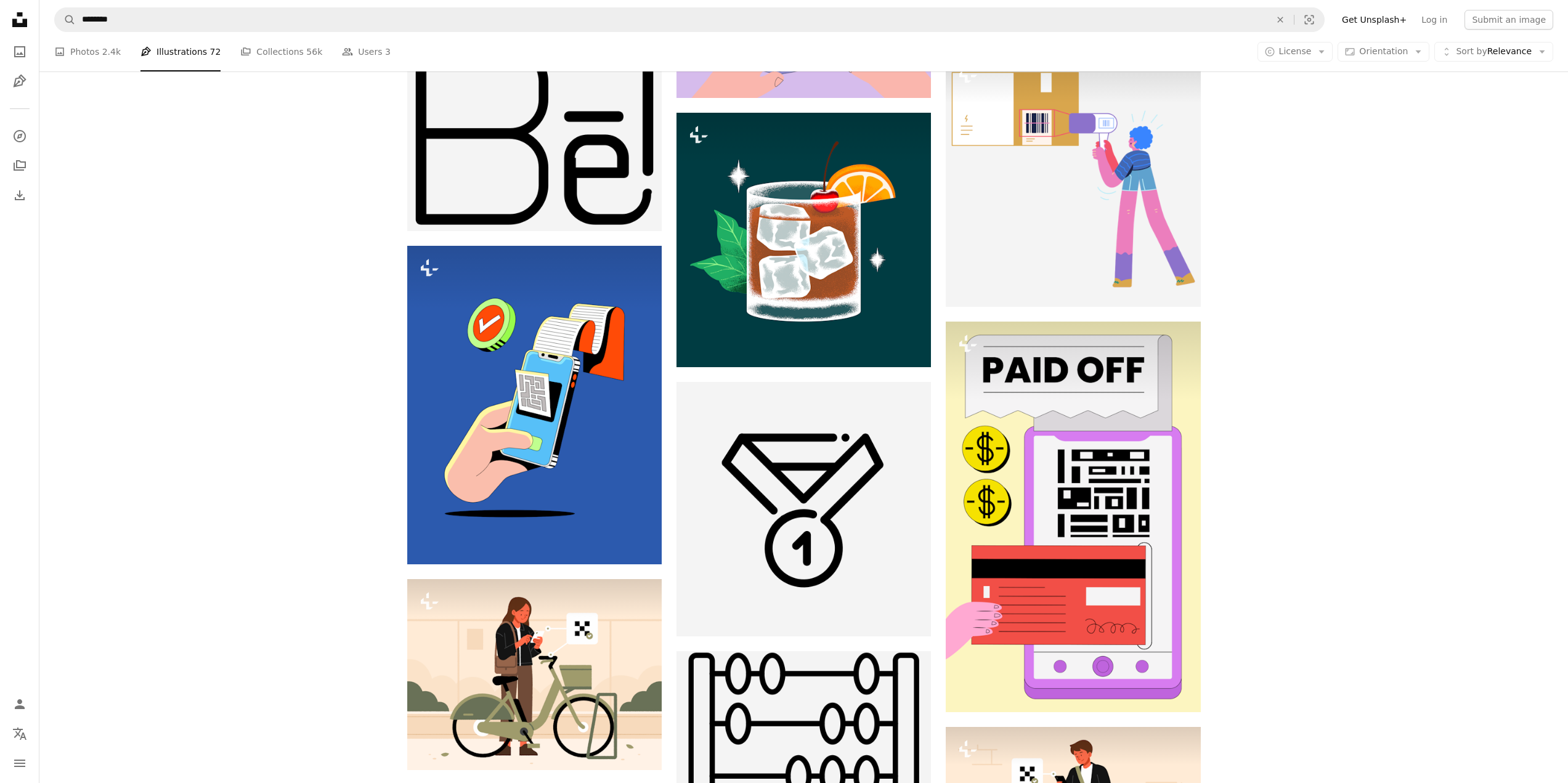
scroll to position [678, 0]
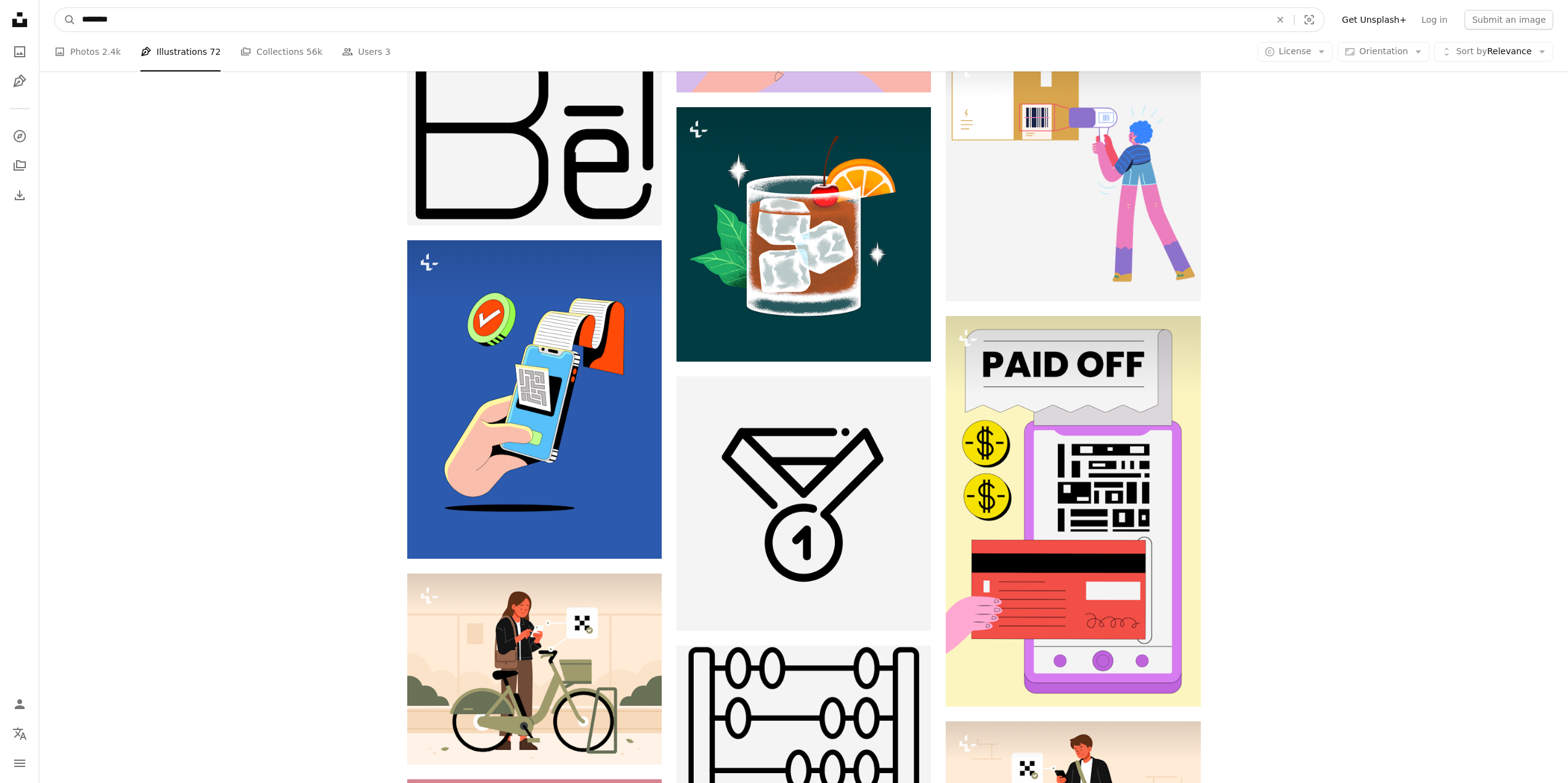
click at [96, 16] on input "********" at bounding box center [671, 19] width 1191 height 23
type input "*******"
click button "A magnifying glass" at bounding box center [65, 19] width 21 height 23
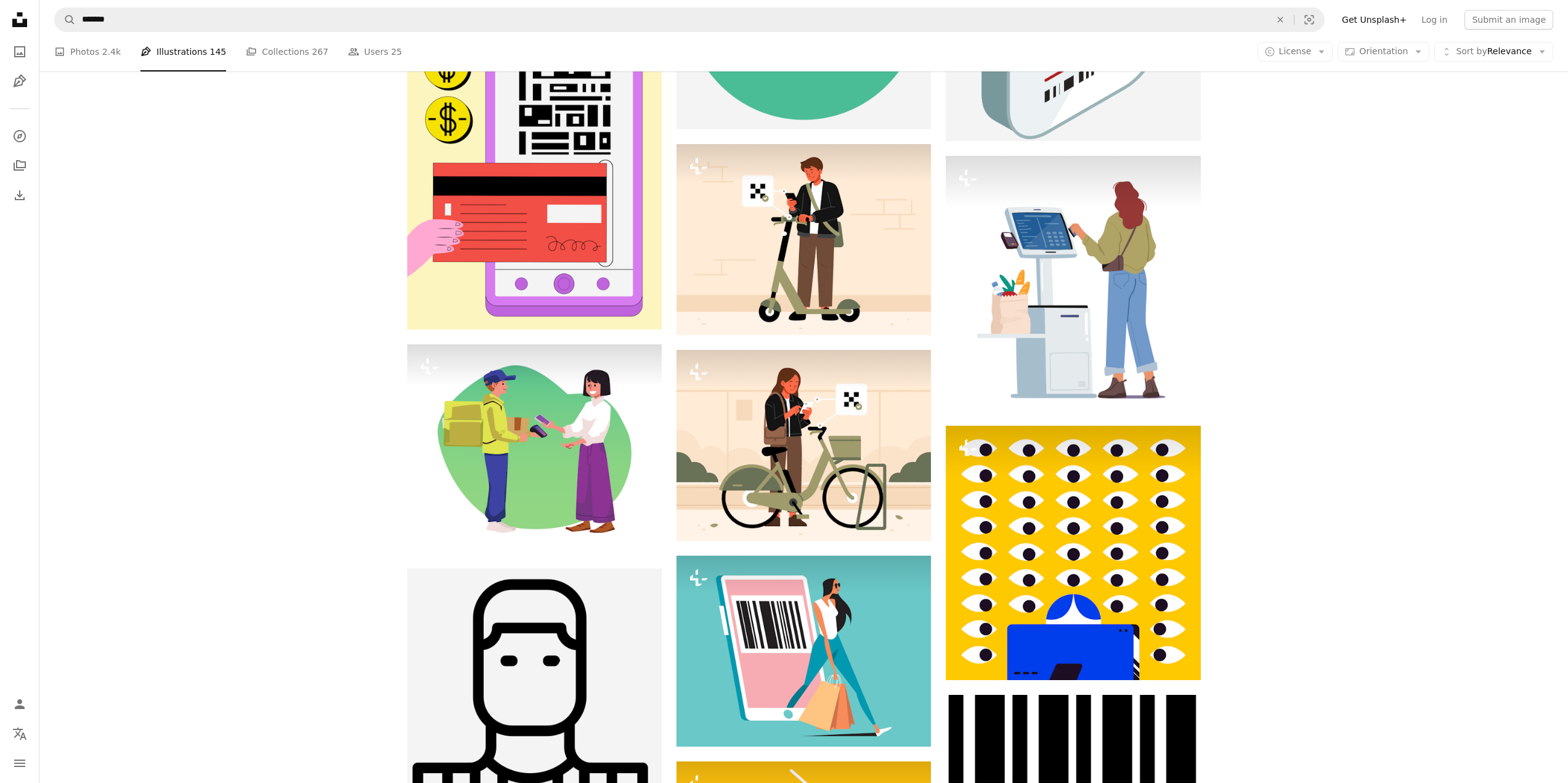
scroll to position [1109, 0]
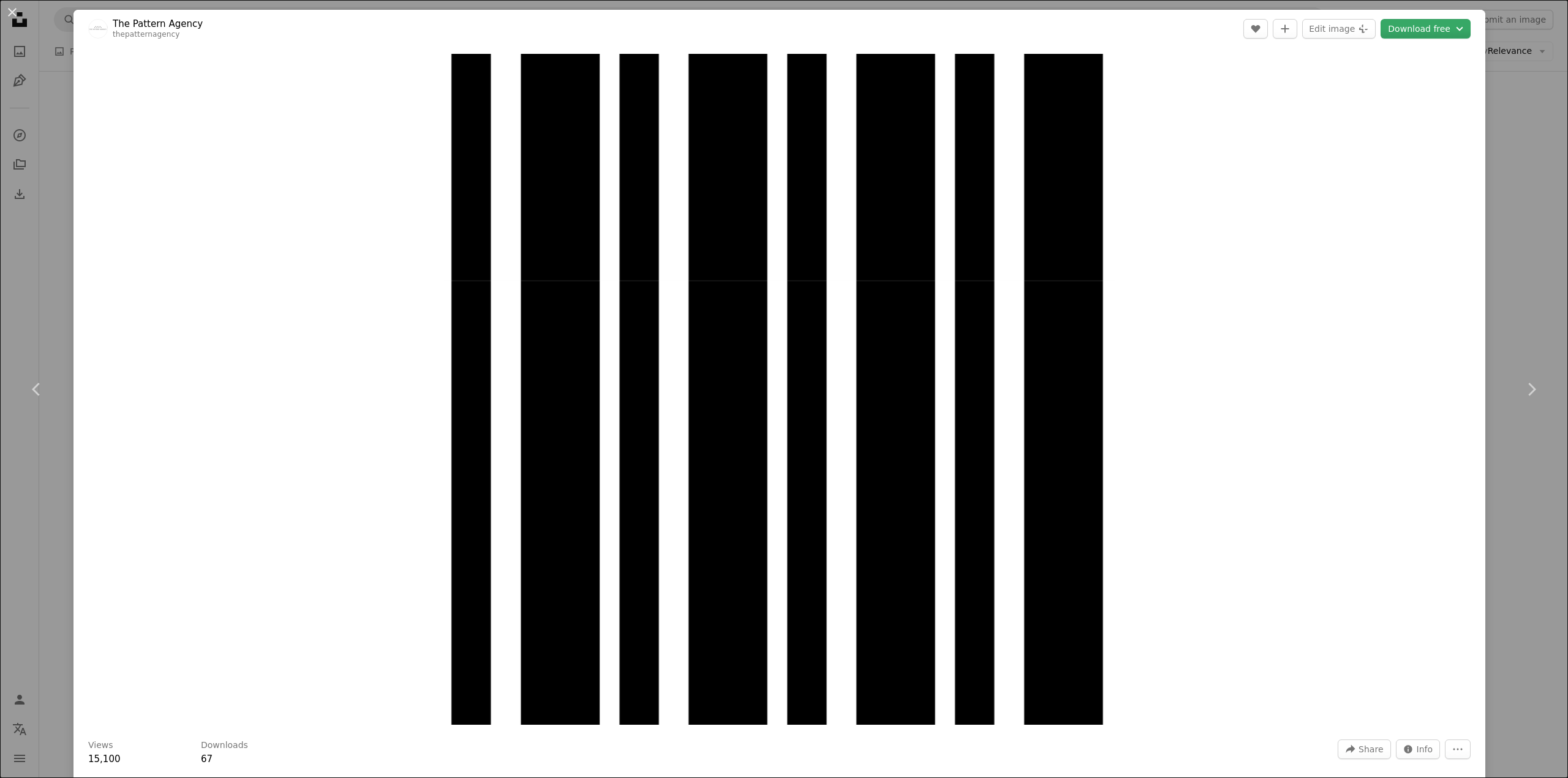
click at [1395, 24] on button "Download free Chevron down" at bounding box center [1425, 29] width 90 height 19
click at [1417, 103] on div "Supports transparency" at bounding box center [1396, 103] width 84 height 10
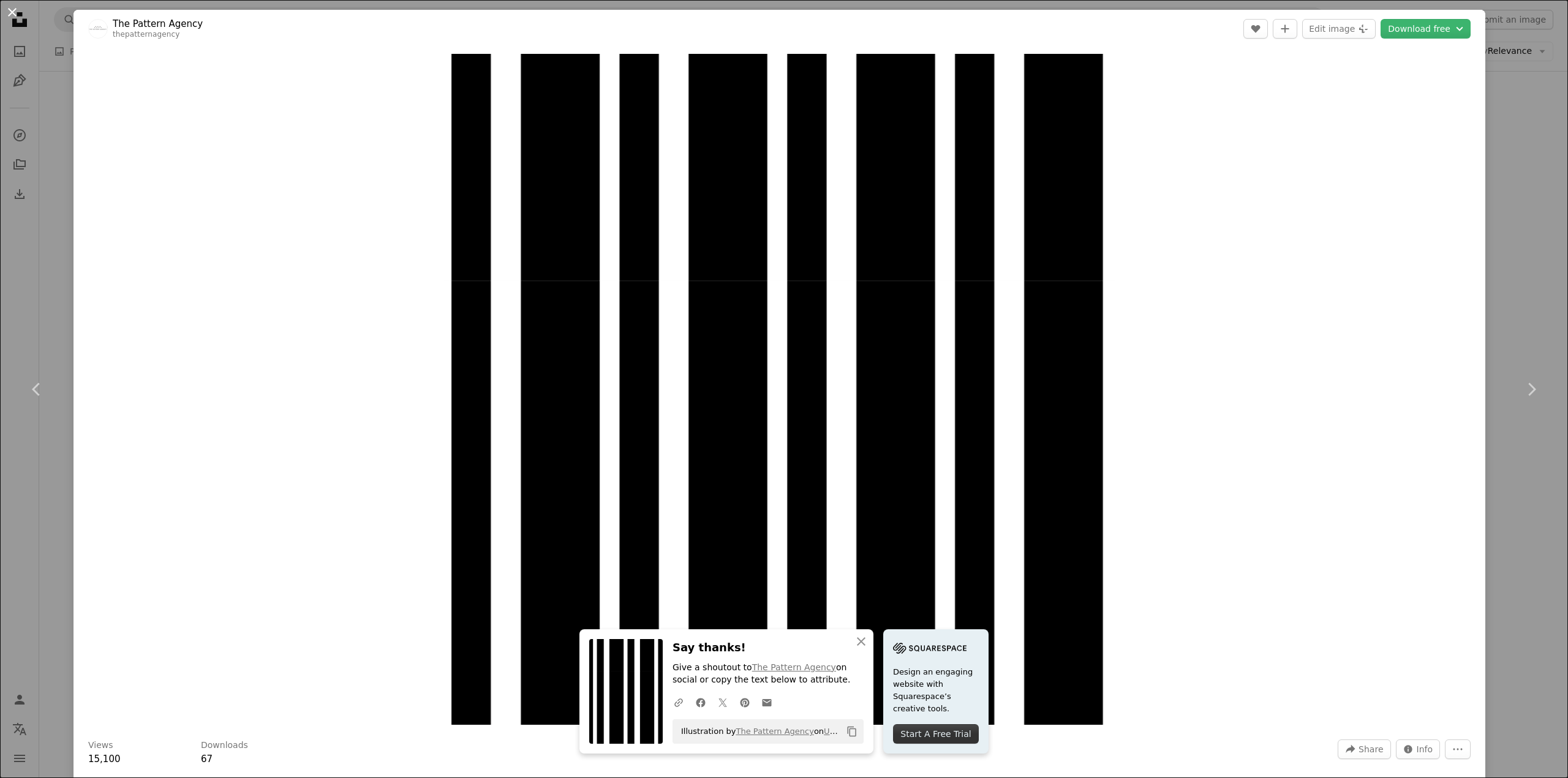
click at [18, 16] on button "An X shape" at bounding box center [12, 12] width 15 height 15
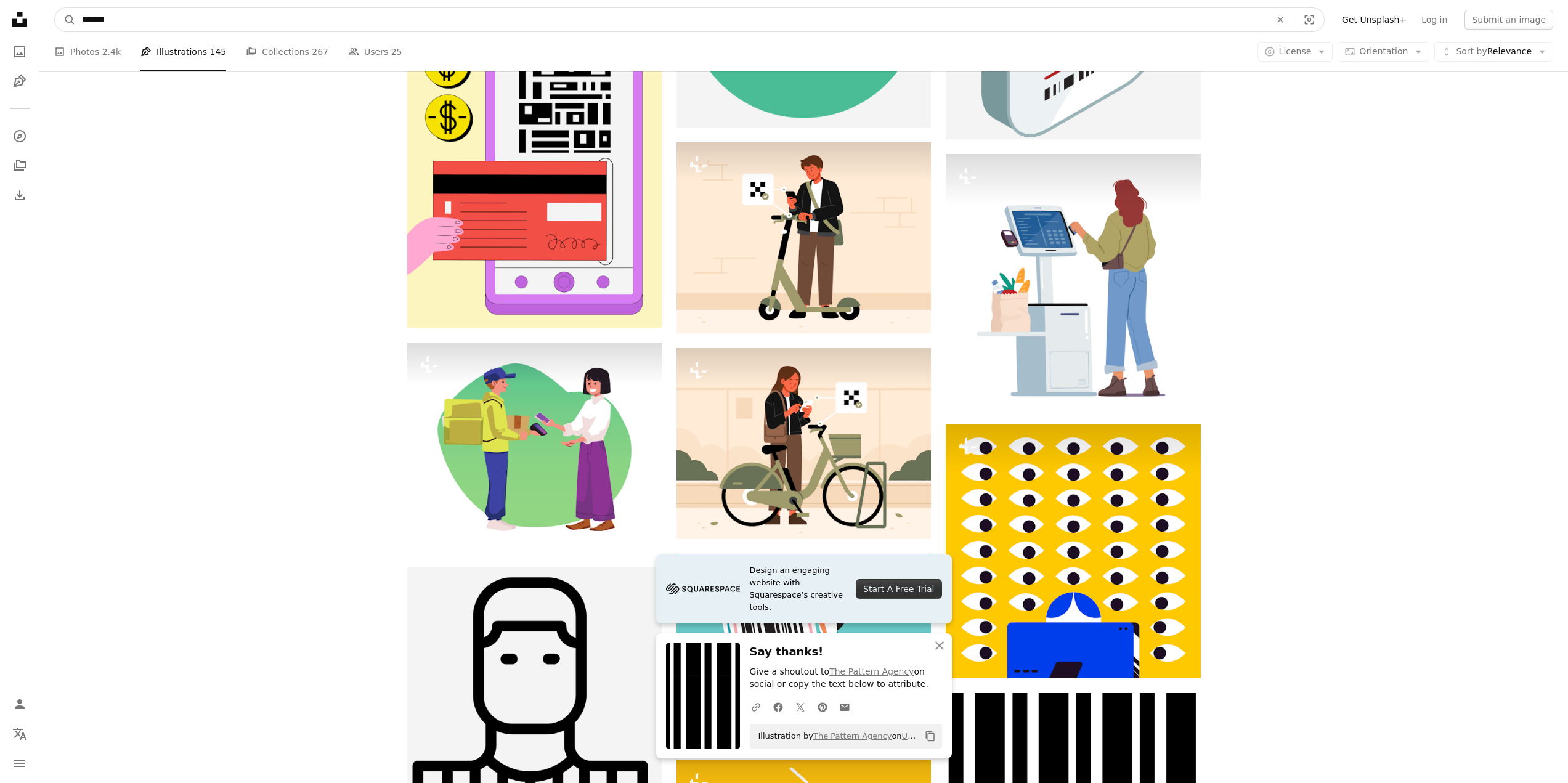
click at [136, 26] on input "*******" at bounding box center [671, 19] width 1191 height 23
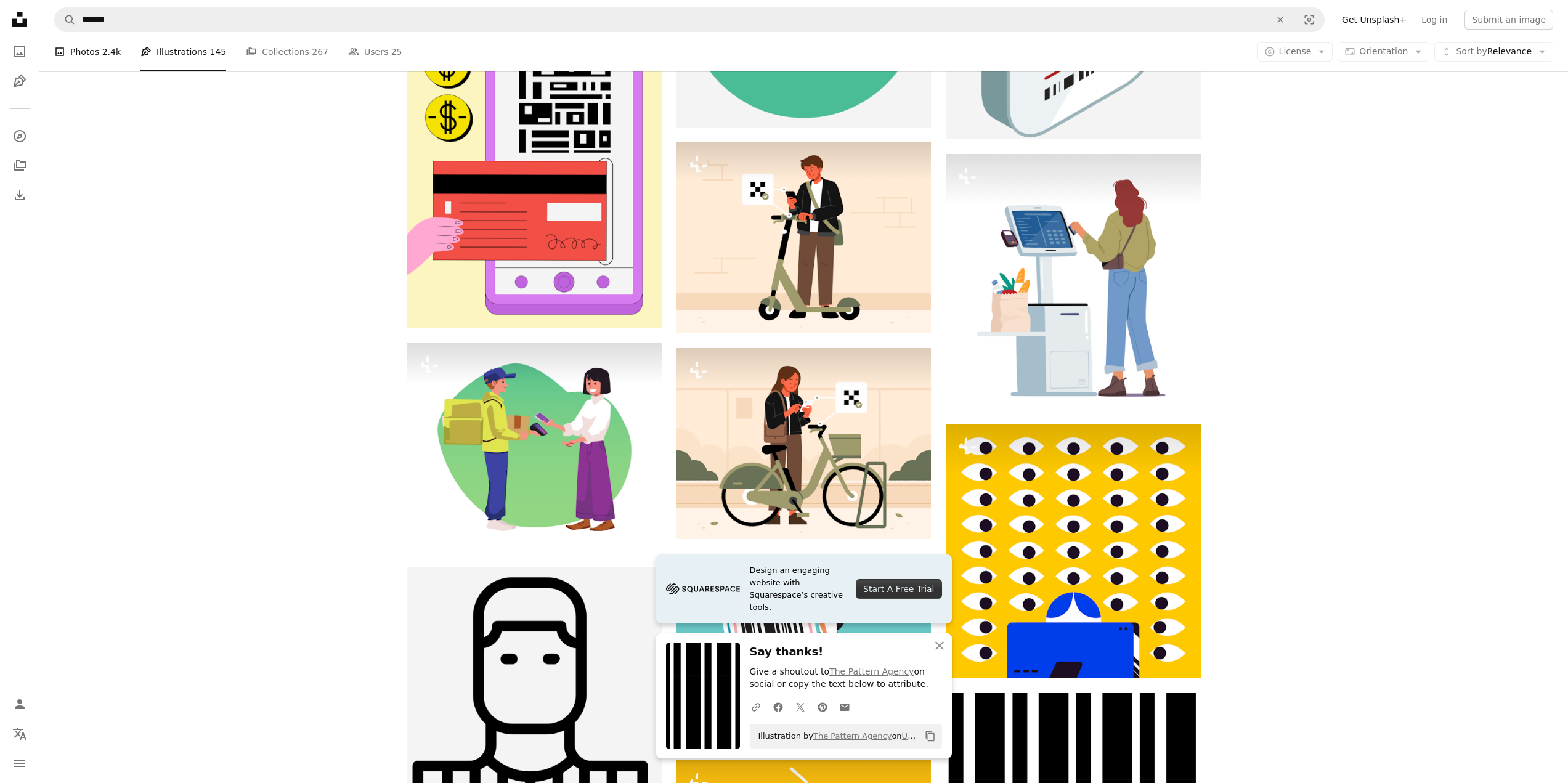
click at [83, 43] on link "A photo Photos 2.4k" at bounding box center [88, 52] width 66 height 39
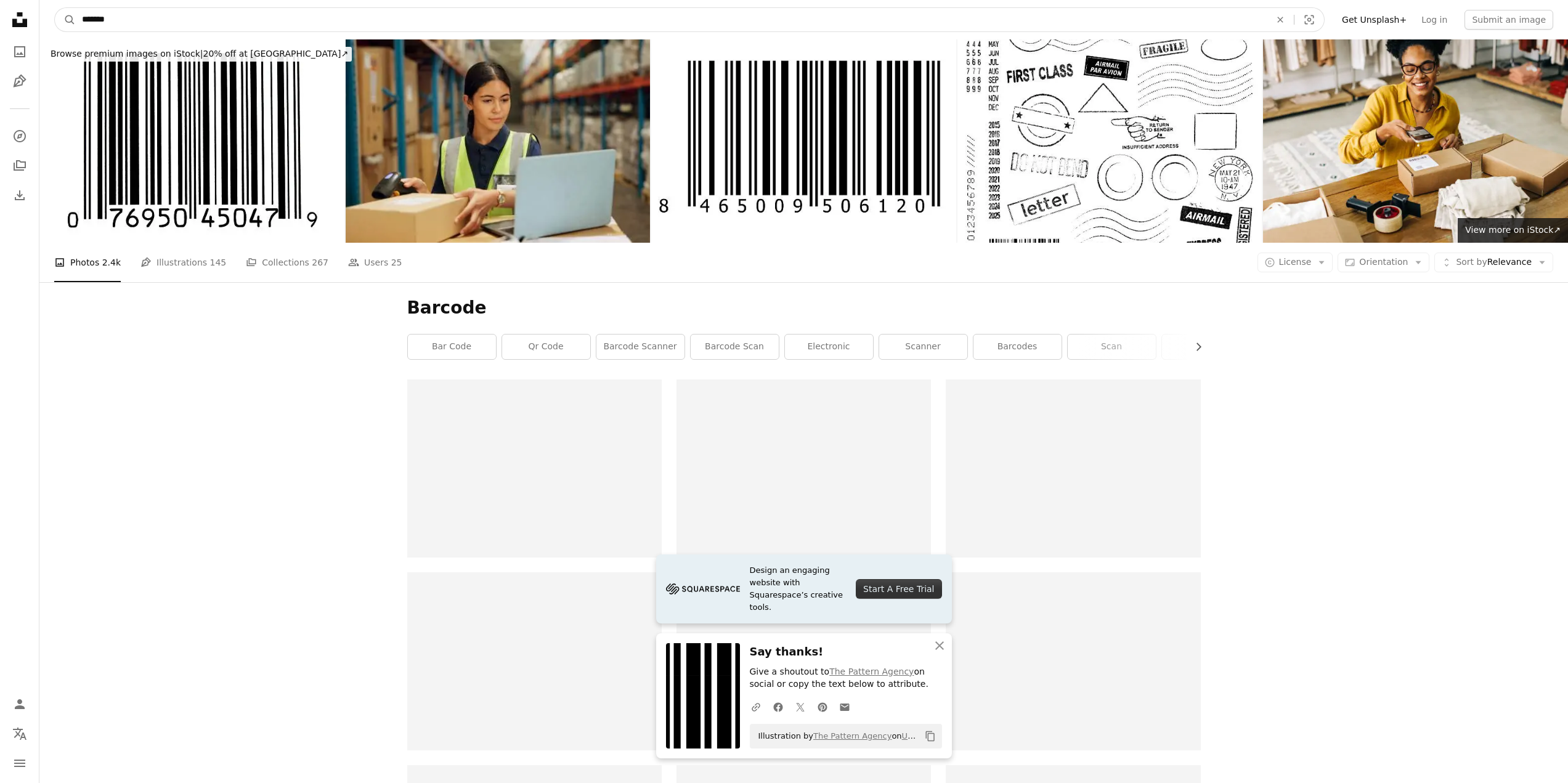
drag, startPoint x: 131, startPoint y: 22, endPoint x: 21, endPoint y: 17, distance: 110.1
click at [21, 17] on div "Unsplash logo Unsplash Home A photo Pen Tool A compass A stack of folders Downl…" at bounding box center [784, 762] width 1568 height 1523
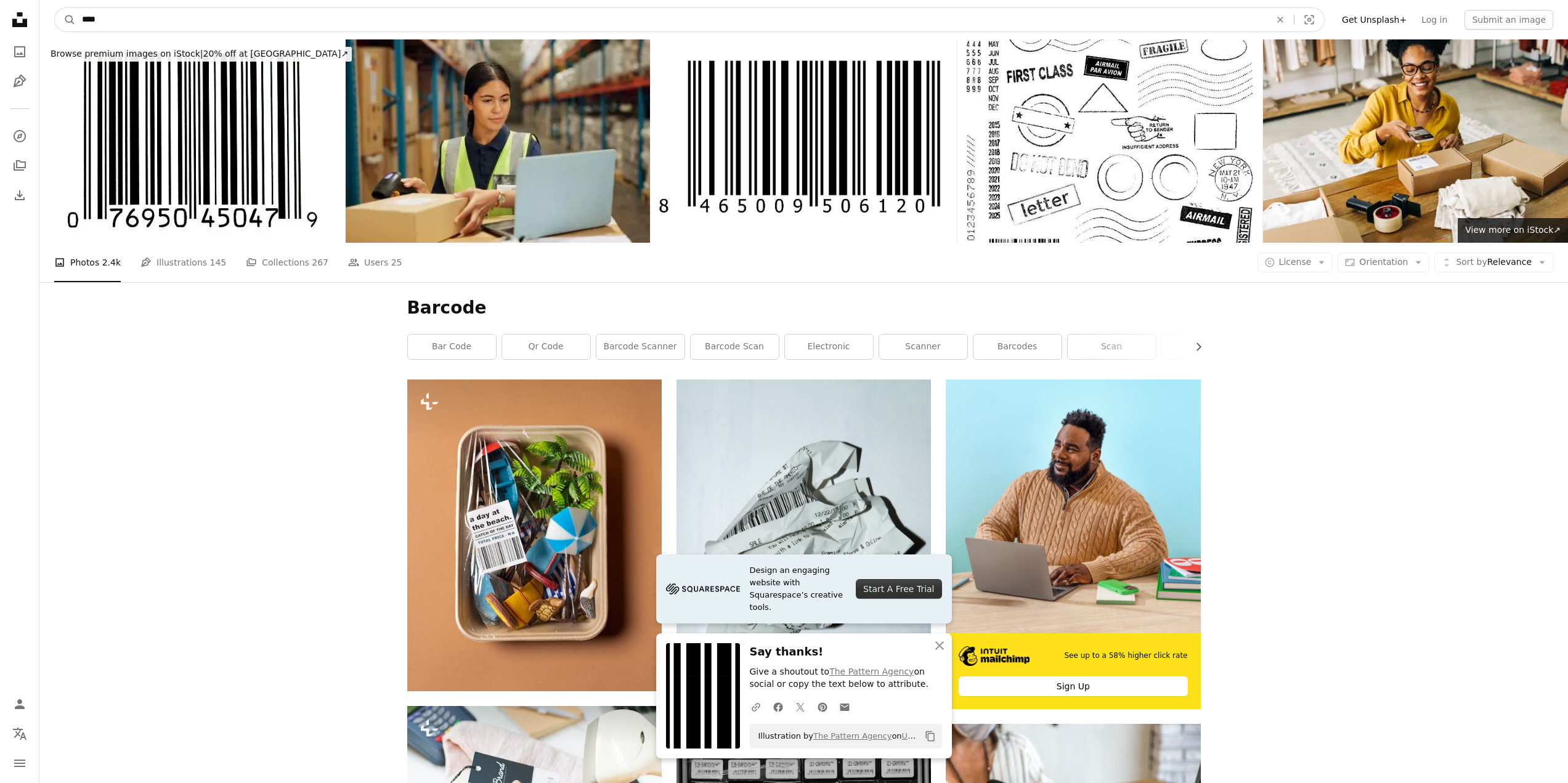
type input "*****"
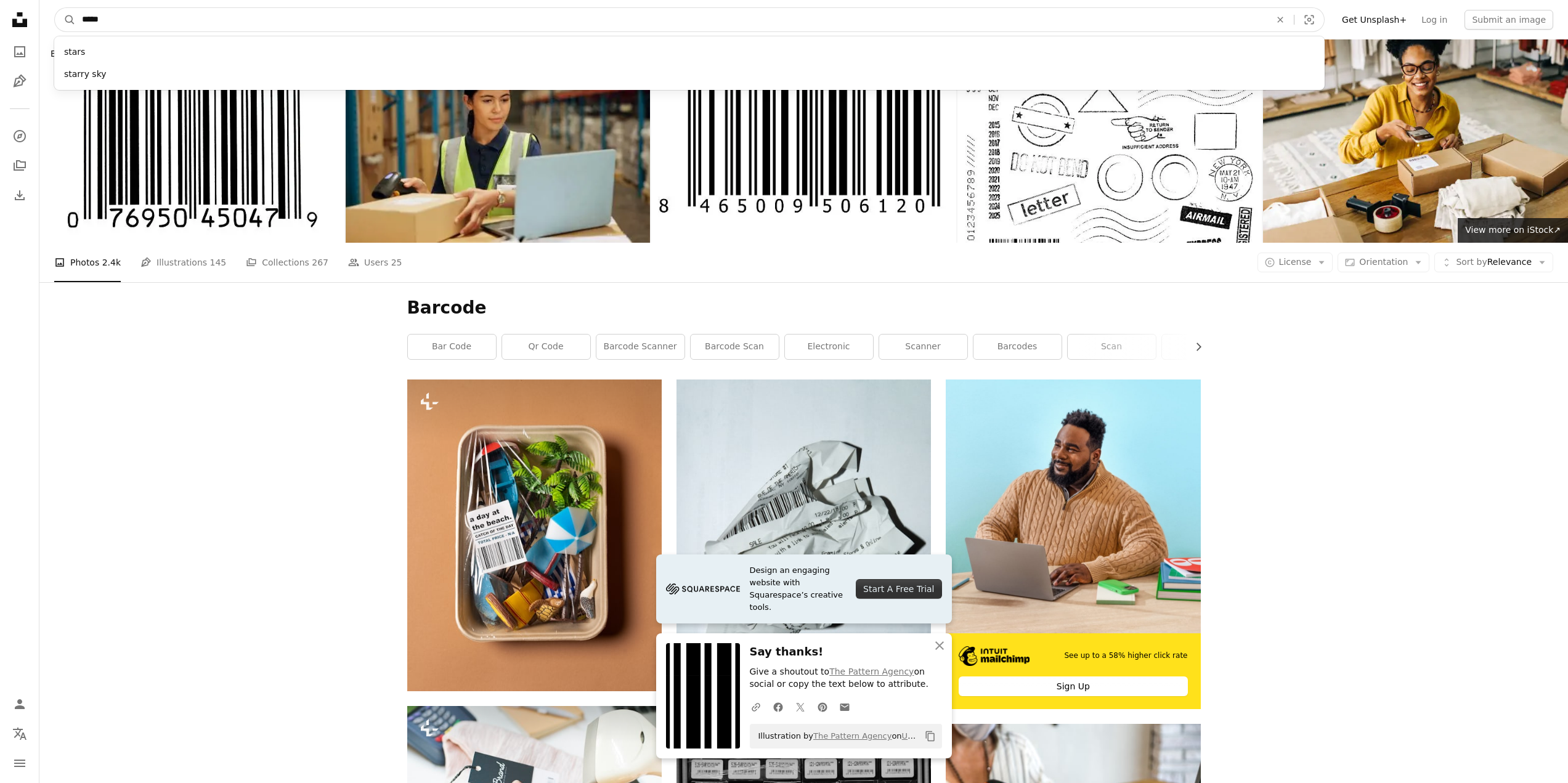
click button "A magnifying glass" at bounding box center [65, 19] width 21 height 23
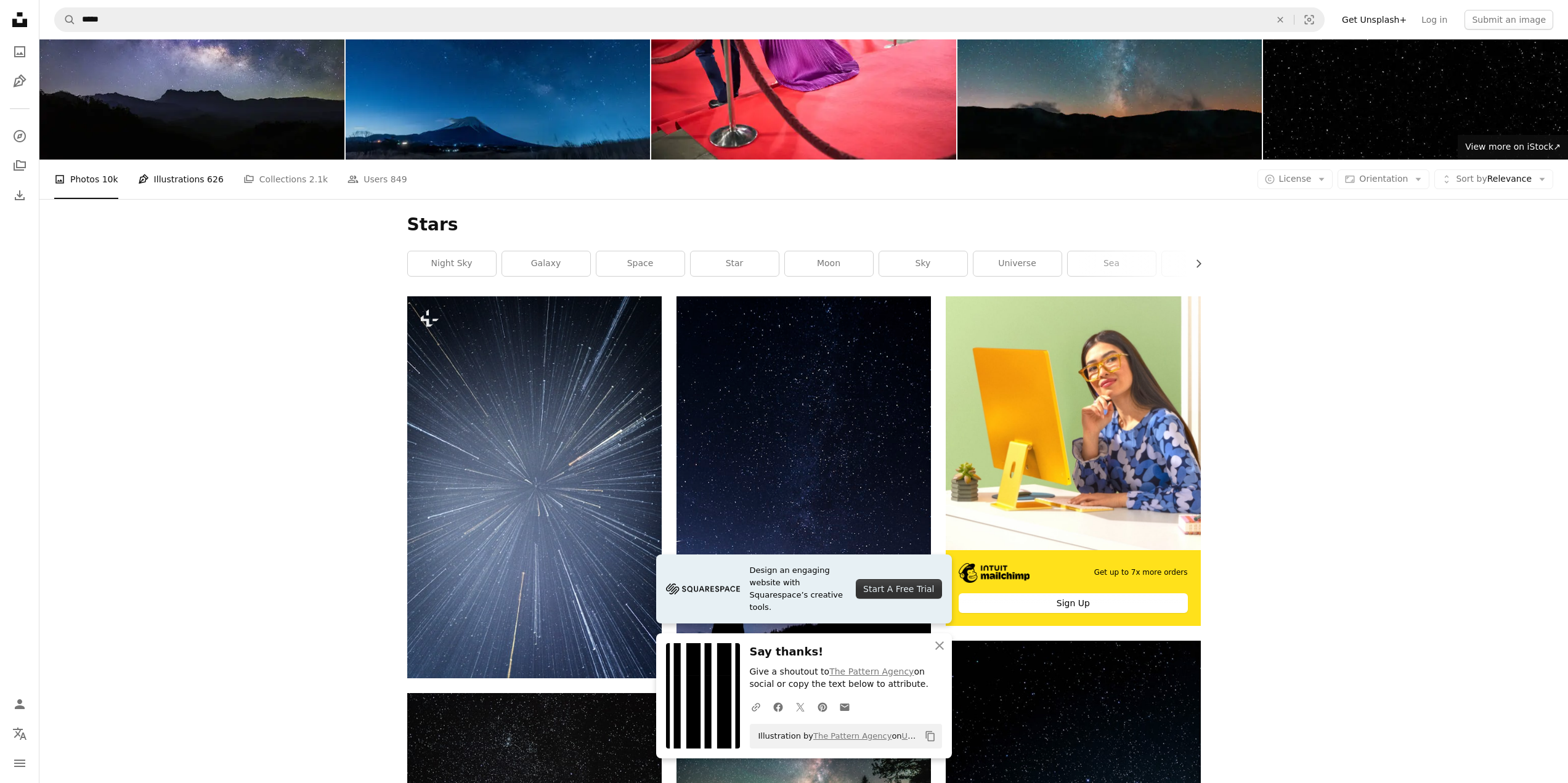
scroll to position [61, 0]
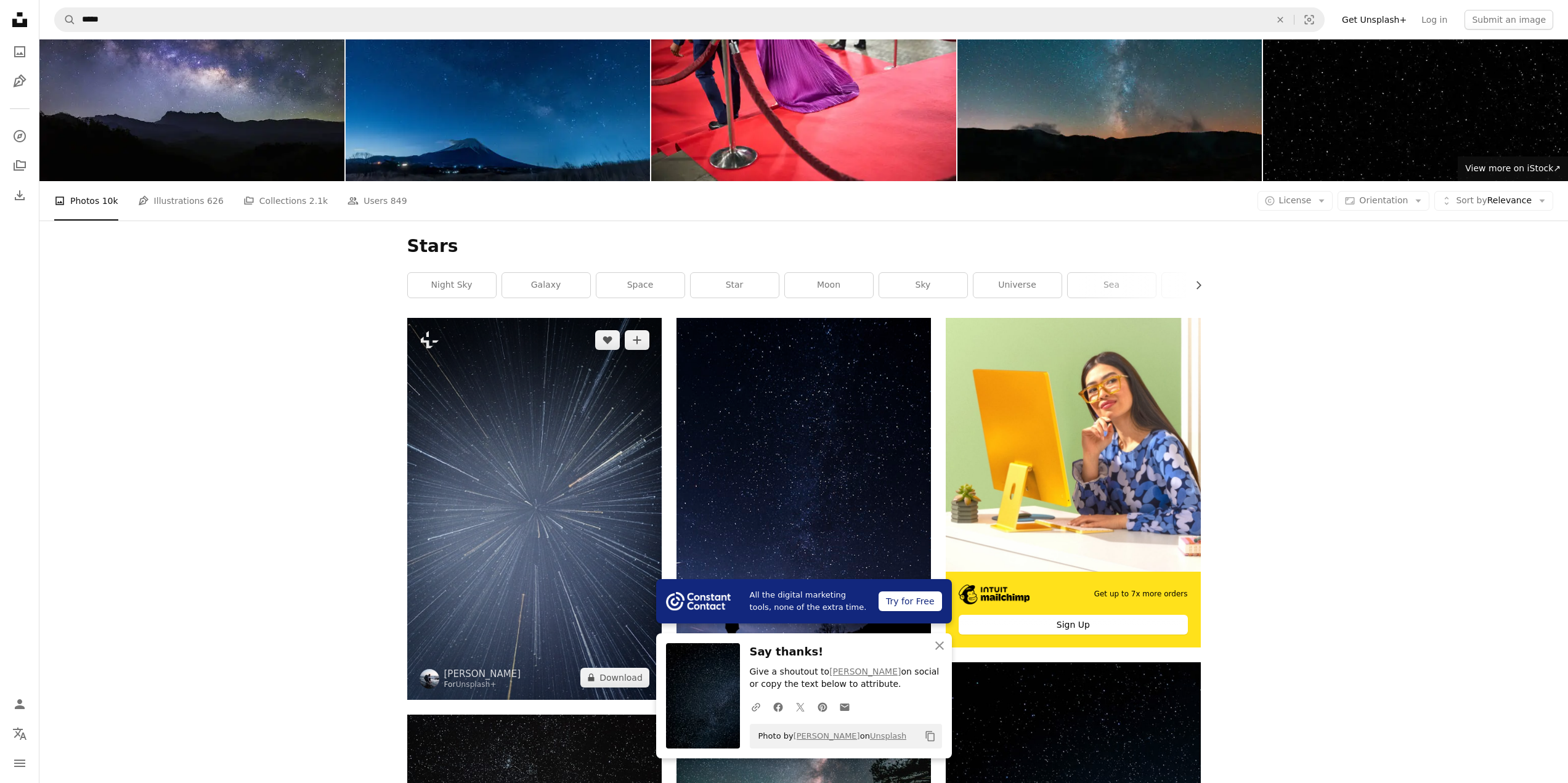
scroll to position [197, 0]
